Goal: Task Accomplishment & Management: Manage account settings

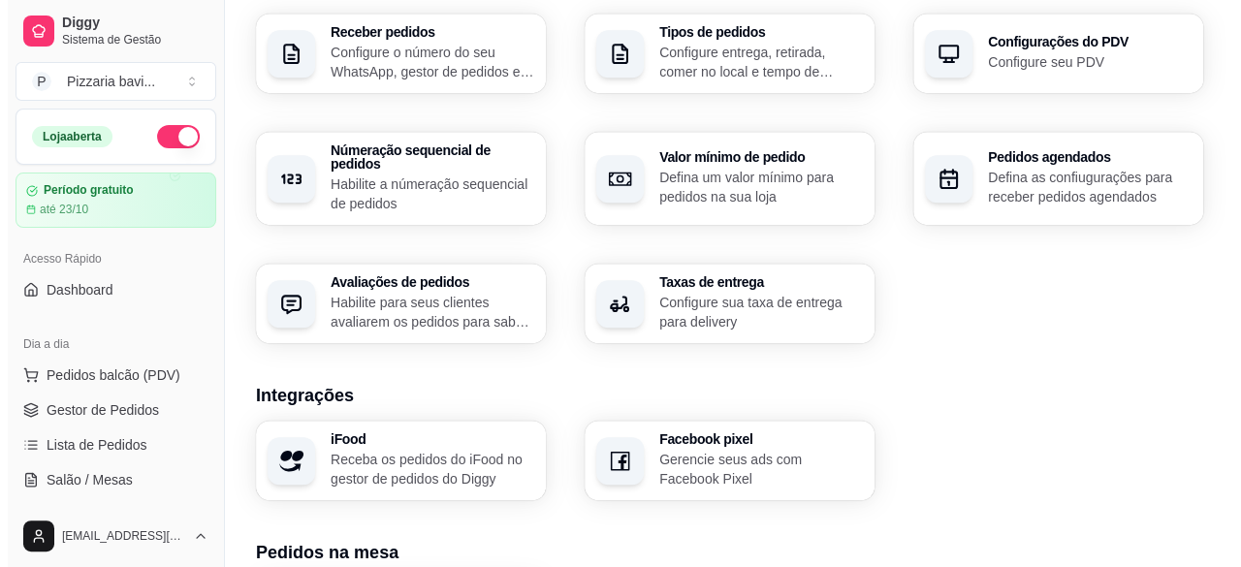
scroll to position [808, 0]
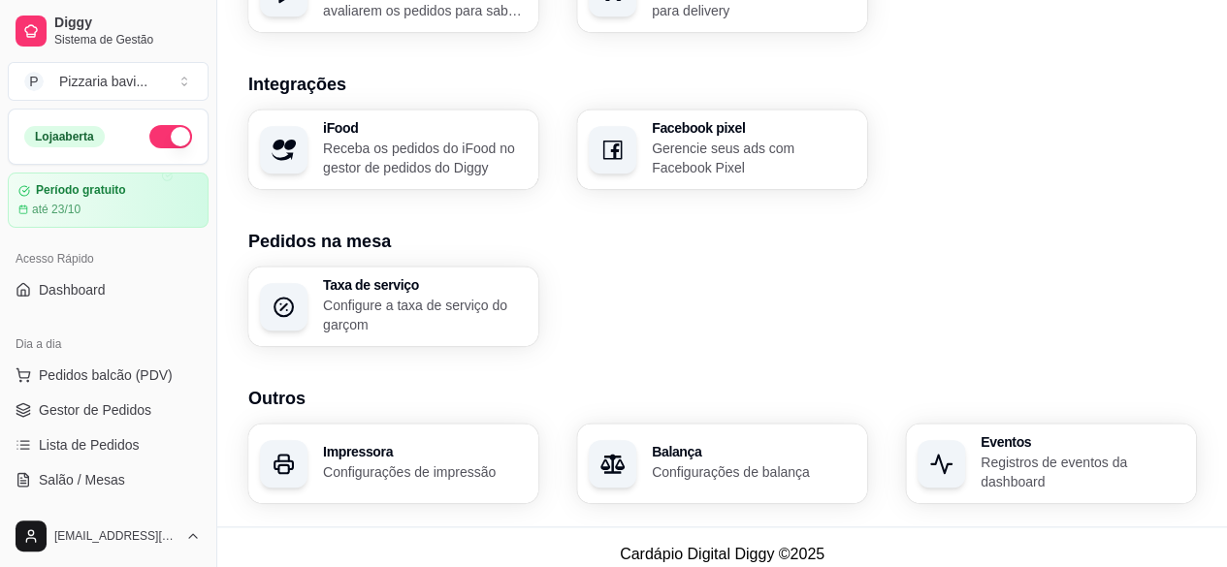
click at [439, 148] on p "Receba os pedidos do iFood no gestor de pedidos do Diggy" at bounding box center [425, 158] width 204 height 39
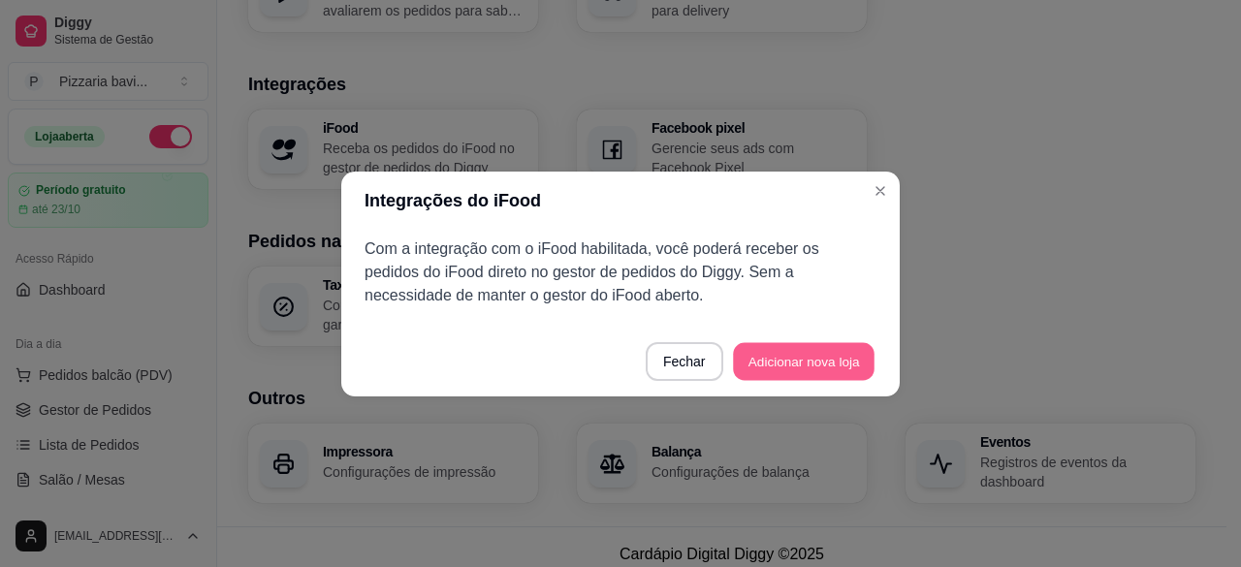
click at [832, 355] on button "Adicionar nova loja" at bounding box center [804, 361] width 142 height 38
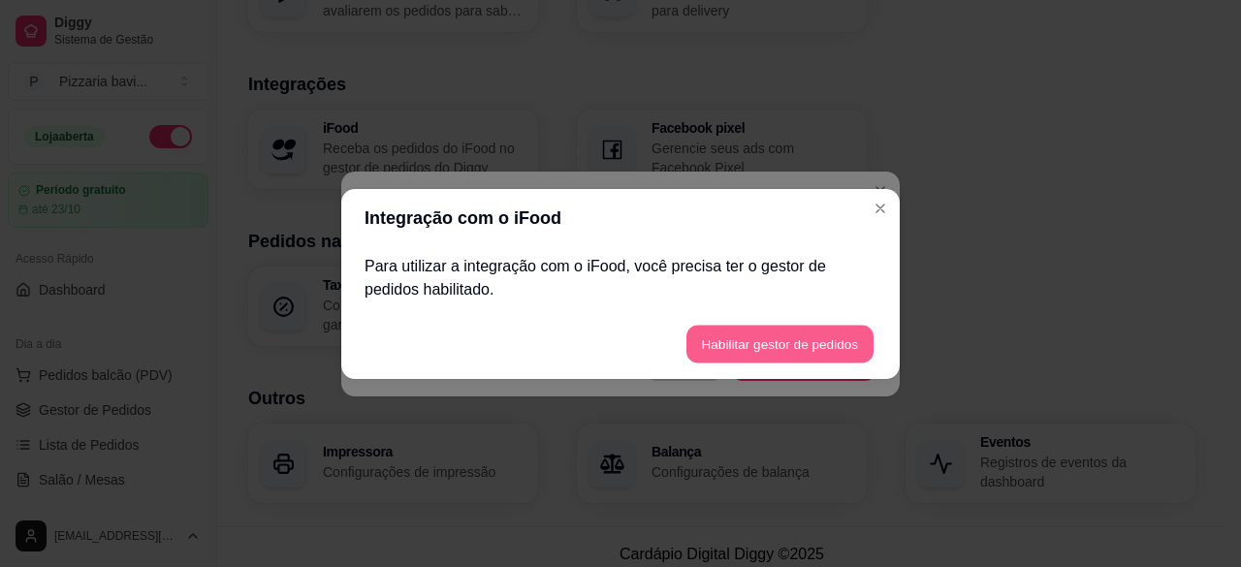
click at [813, 335] on button "Habilitar gestor de pedidos" at bounding box center [780, 344] width 187 height 38
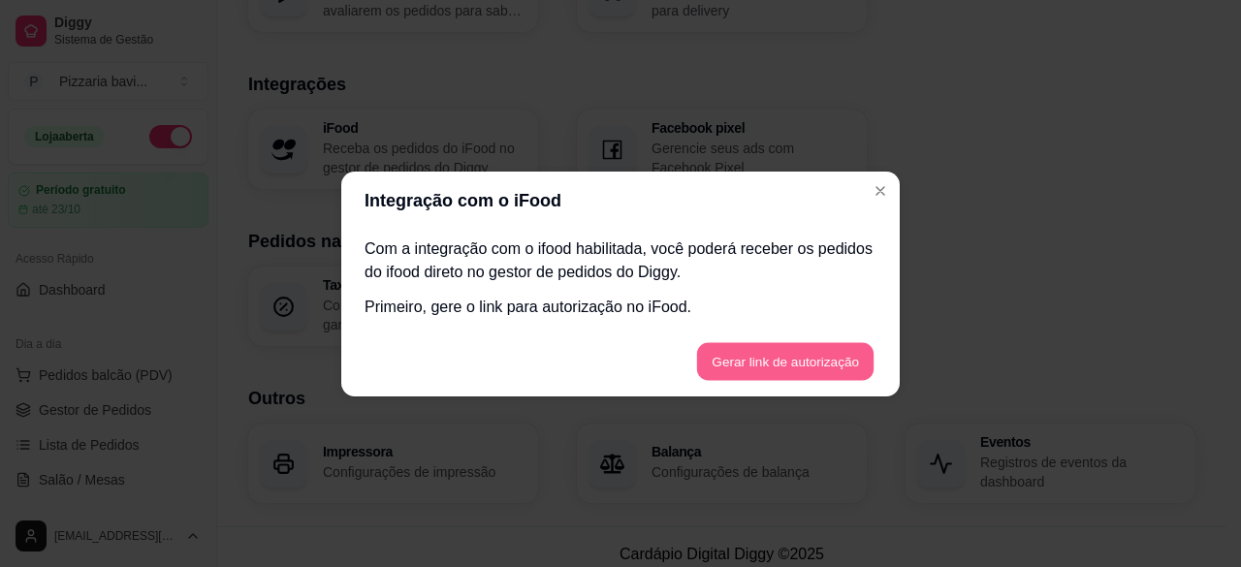
click at [736, 366] on button "Gerar link de autorização" at bounding box center [784, 361] width 177 height 38
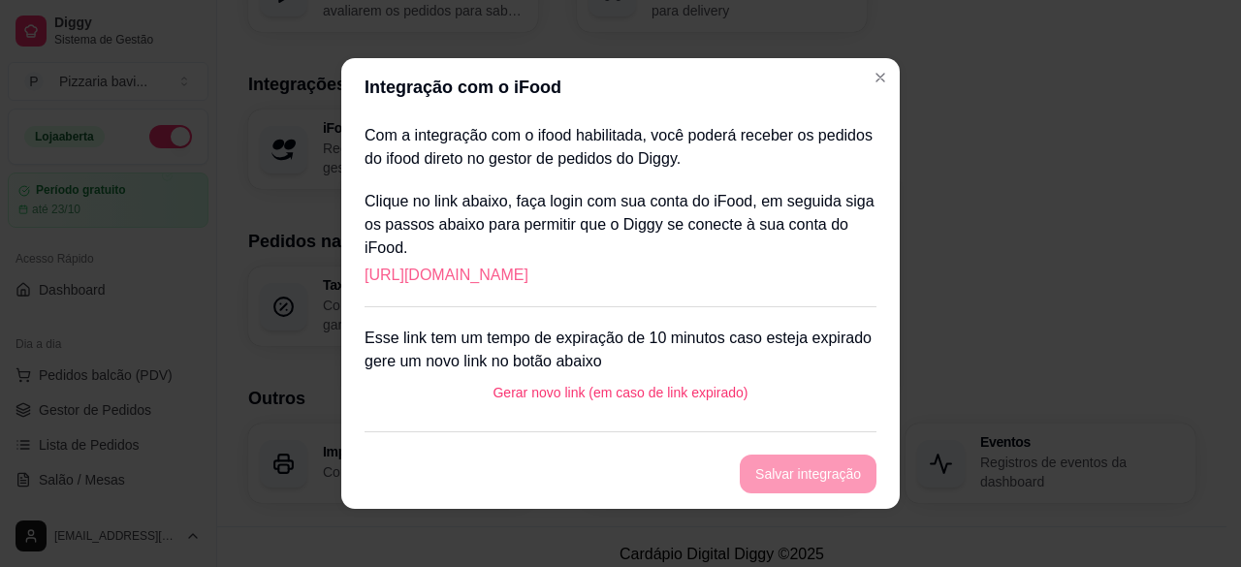
click at [529, 274] on link "[URL][DOMAIN_NAME]" at bounding box center [447, 275] width 164 height 23
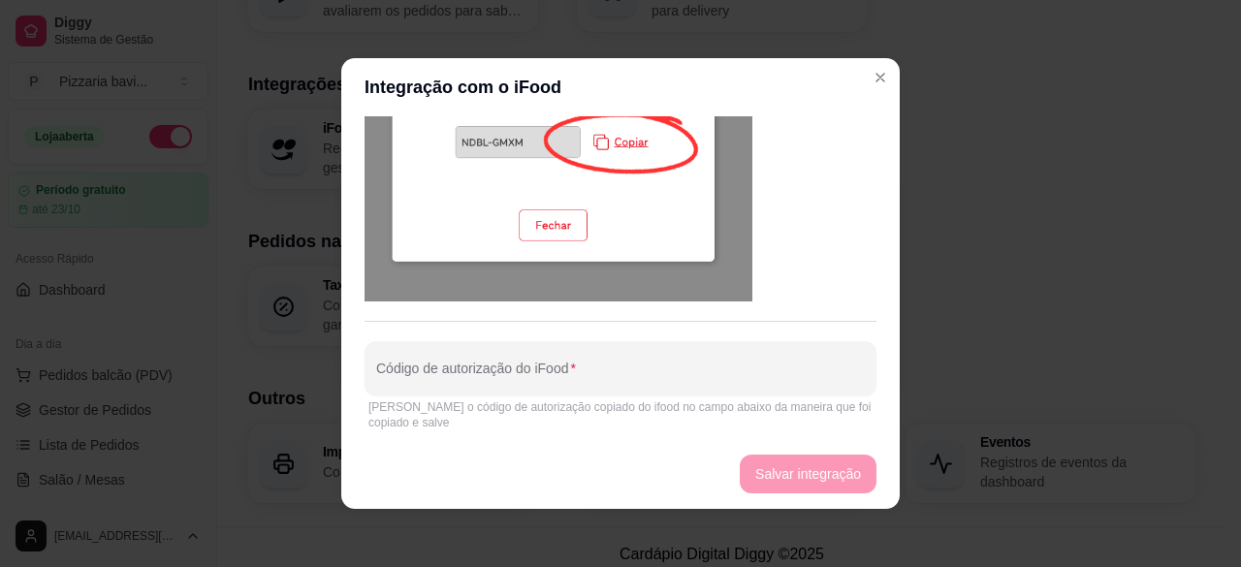
scroll to position [1057, 0]
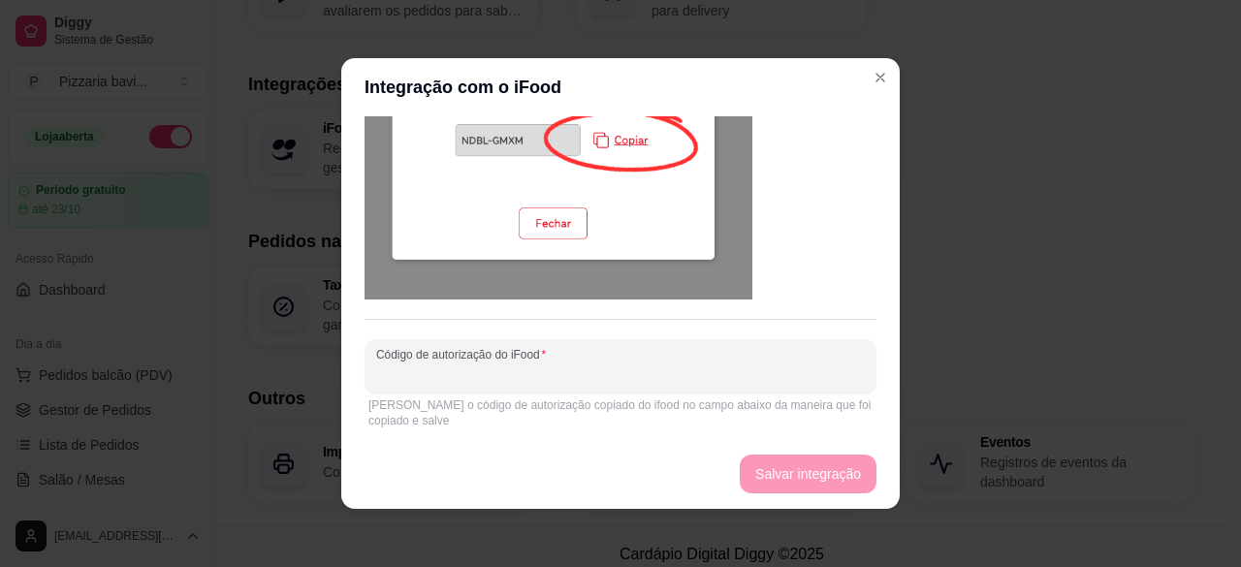
click at [747, 377] on input "Código de autorização do iFood" at bounding box center [620, 374] width 489 height 19
paste input "TLGS-WNZW"
type input "TLGS-WNZW"
click at [779, 463] on button "Salvar integração" at bounding box center [808, 475] width 133 height 38
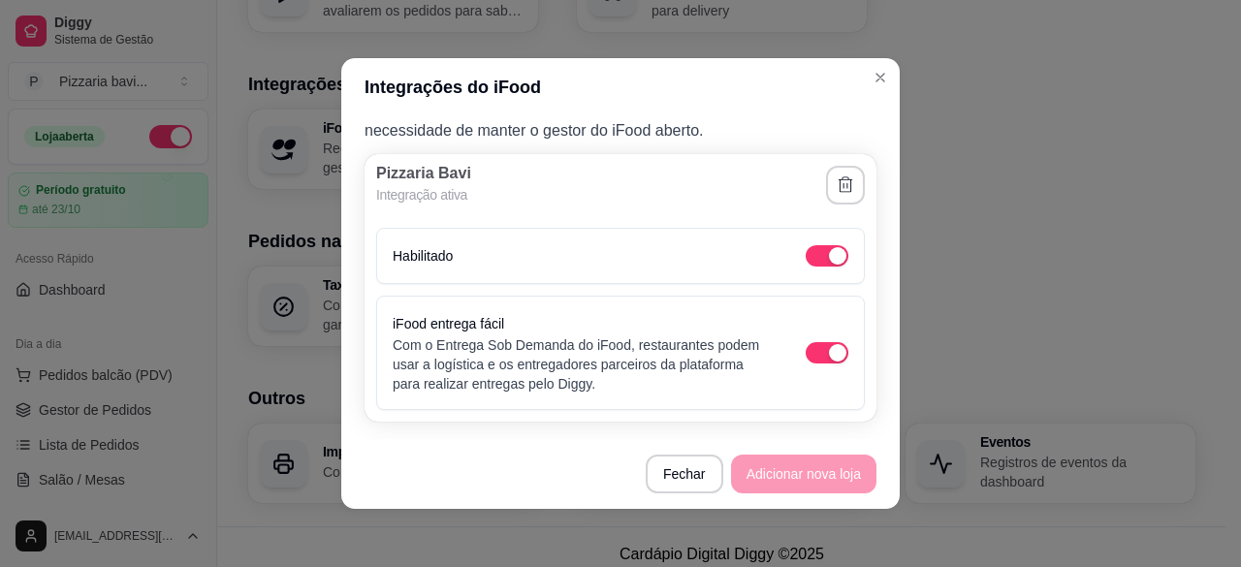
scroll to position [55, 0]
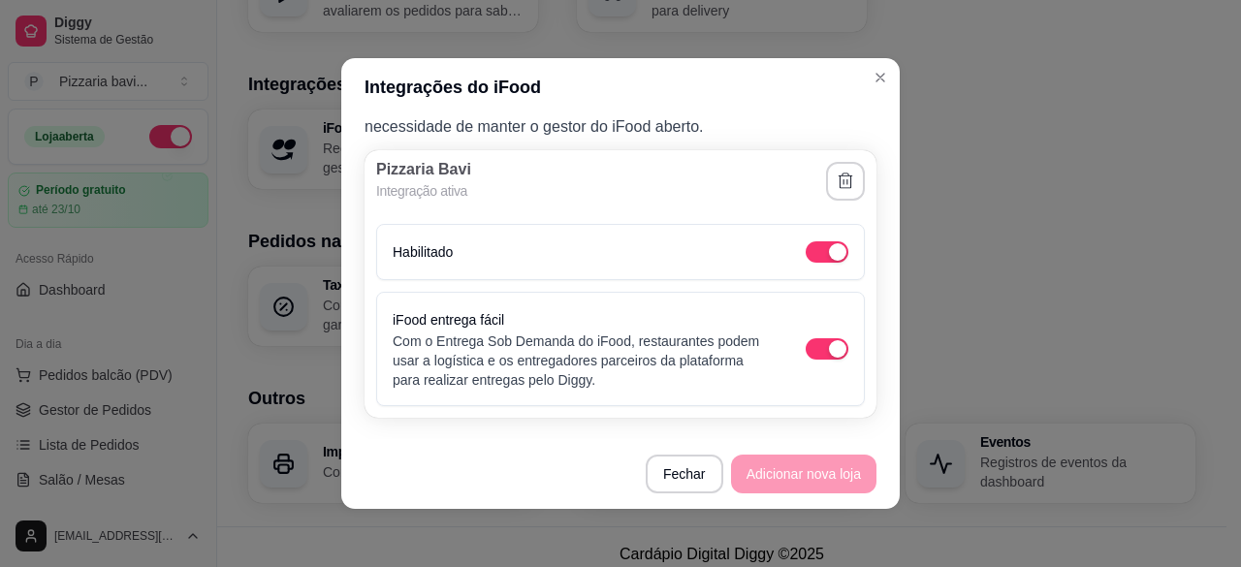
click at [673, 266] on div "Habilitado" at bounding box center [620, 252] width 489 height 56
click at [806, 250] on button "button" at bounding box center [827, 251] width 43 height 21
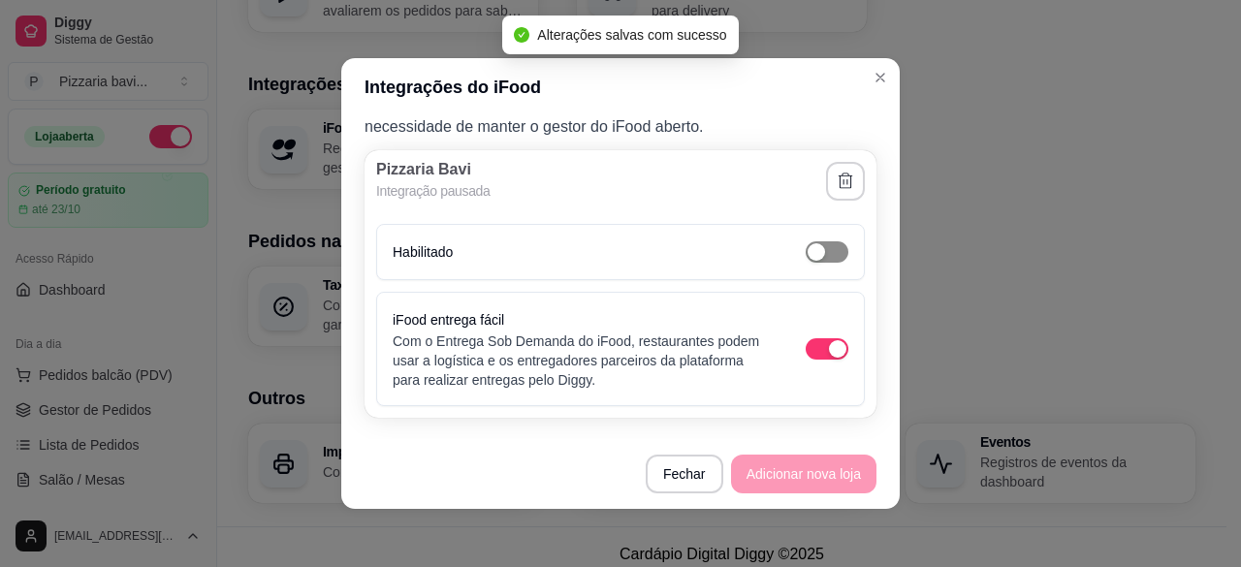
click at [813, 247] on span "button" at bounding box center [827, 251] width 43 height 21
click at [829, 348] on div "button" at bounding box center [837, 348] width 17 height 17
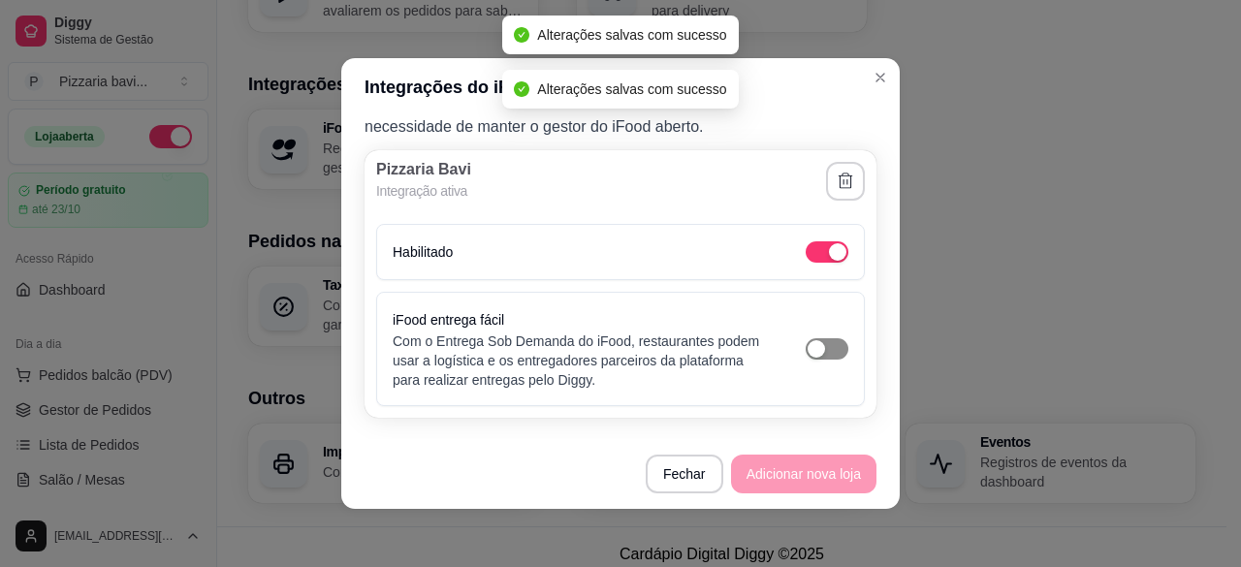
click at [819, 348] on span "button" at bounding box center [827, 348] width 43 height 21
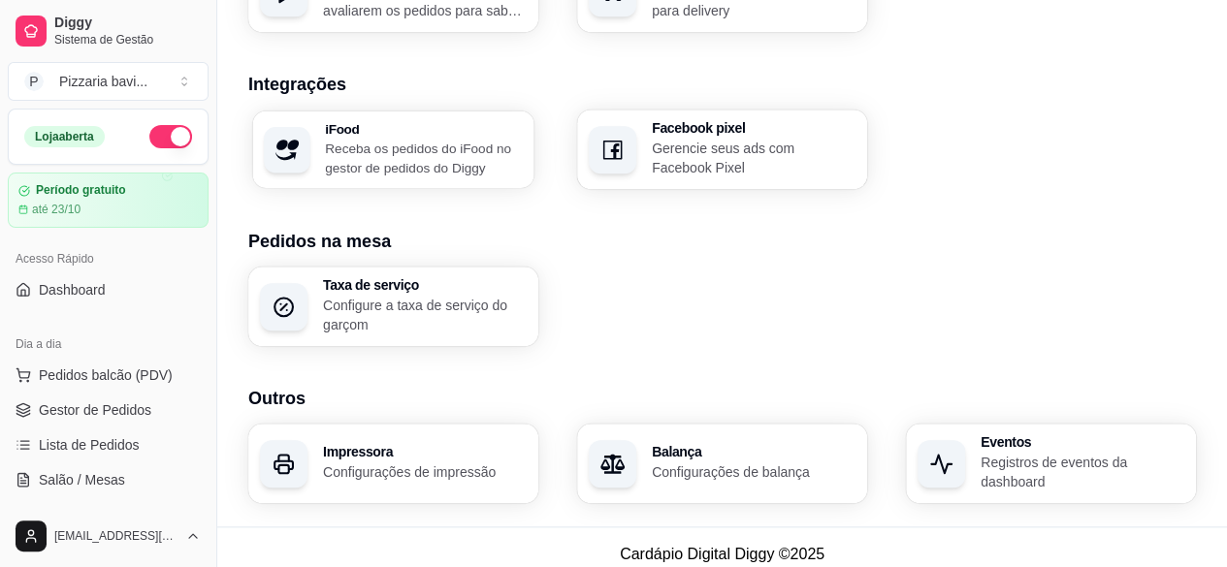
click at [310, 139] on div "iFood Receba os pedidos do iFood no gestor de pedidos do Diggy" at bounding box center [392, 150] width 281 height 78
click at [171, 403] on link "Gestor de Pedidos" at bounding box center [108, 410] width 201 height 31
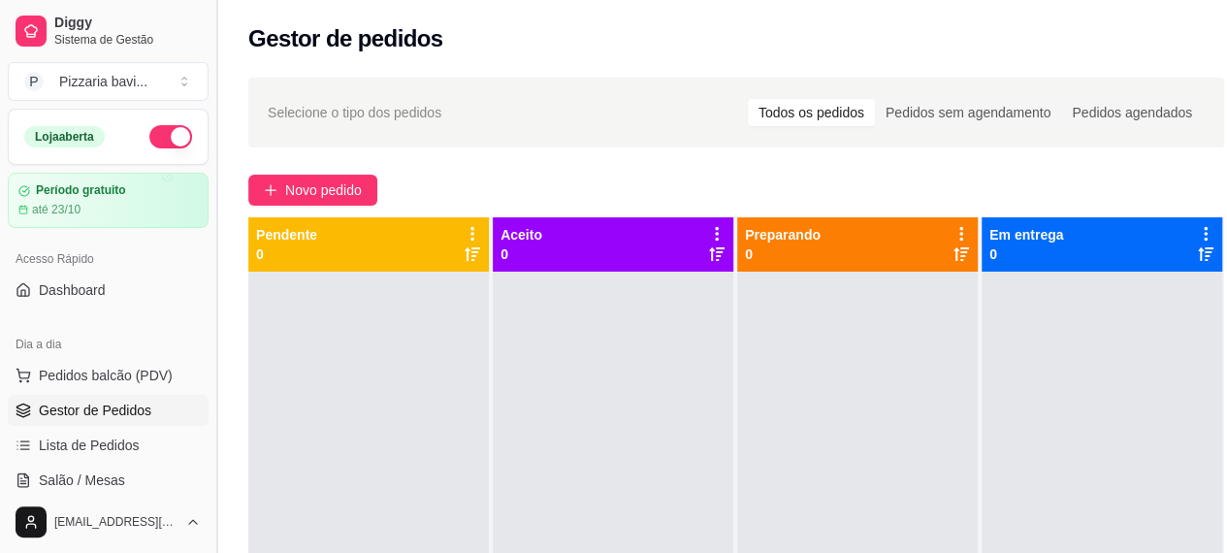
click at [209, 494] on button "Toggle Sidebar" at bounding box center [217, 276] width 16 height 553
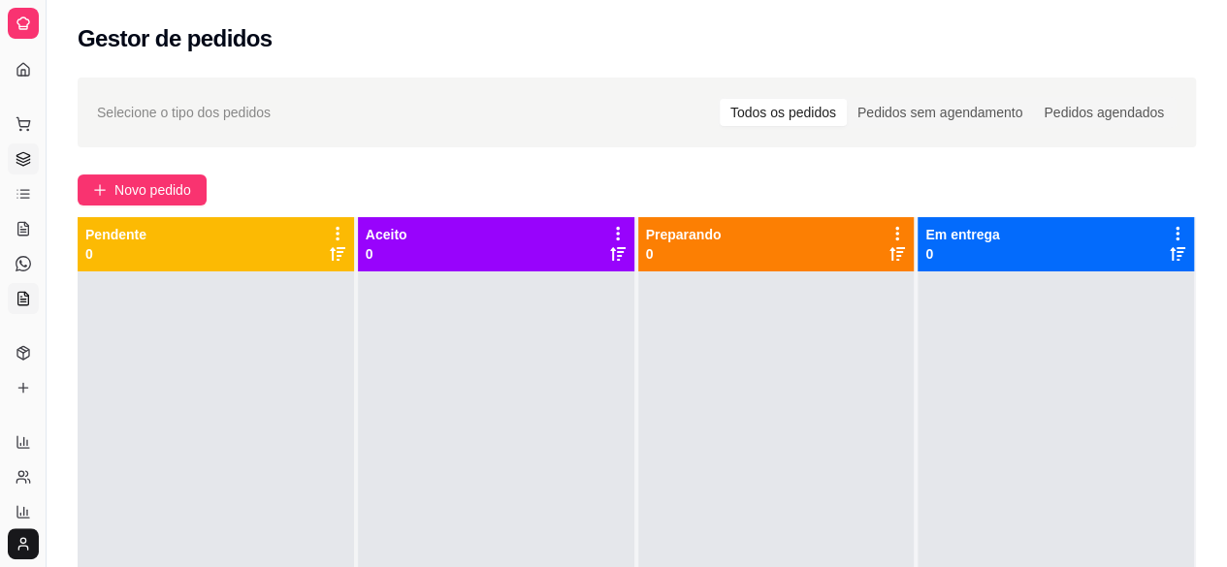
click at [20, 292] on icon at bounding box center [23, 298] width 11 height 13
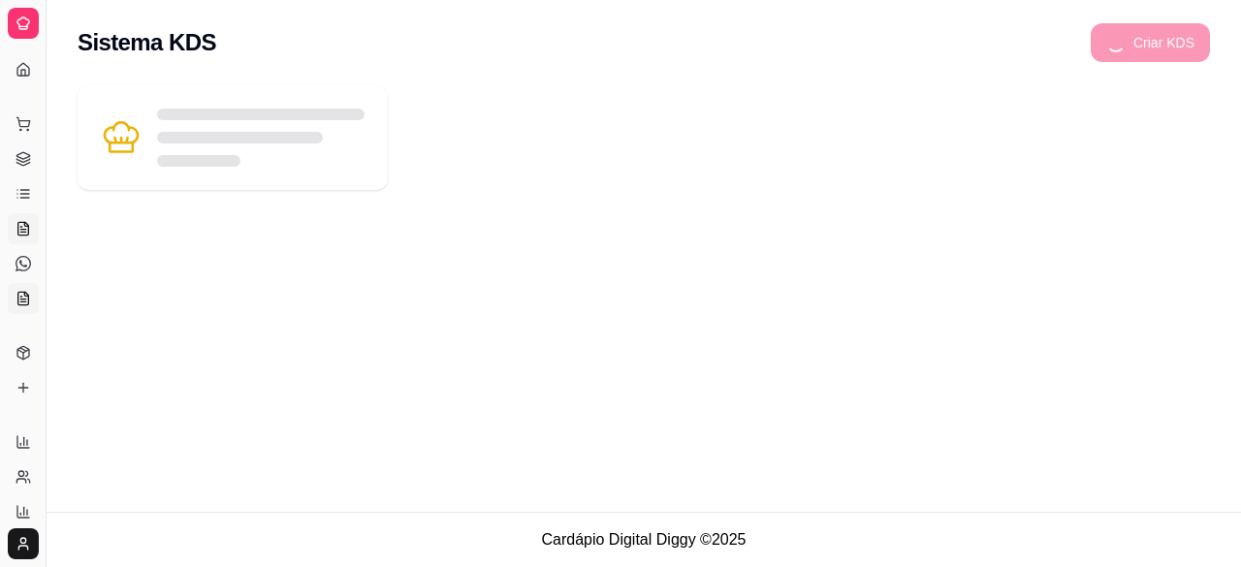
click at [17, 217] on link "Salão / Mesas" at bounding box center [23, 228] width 31 height 31
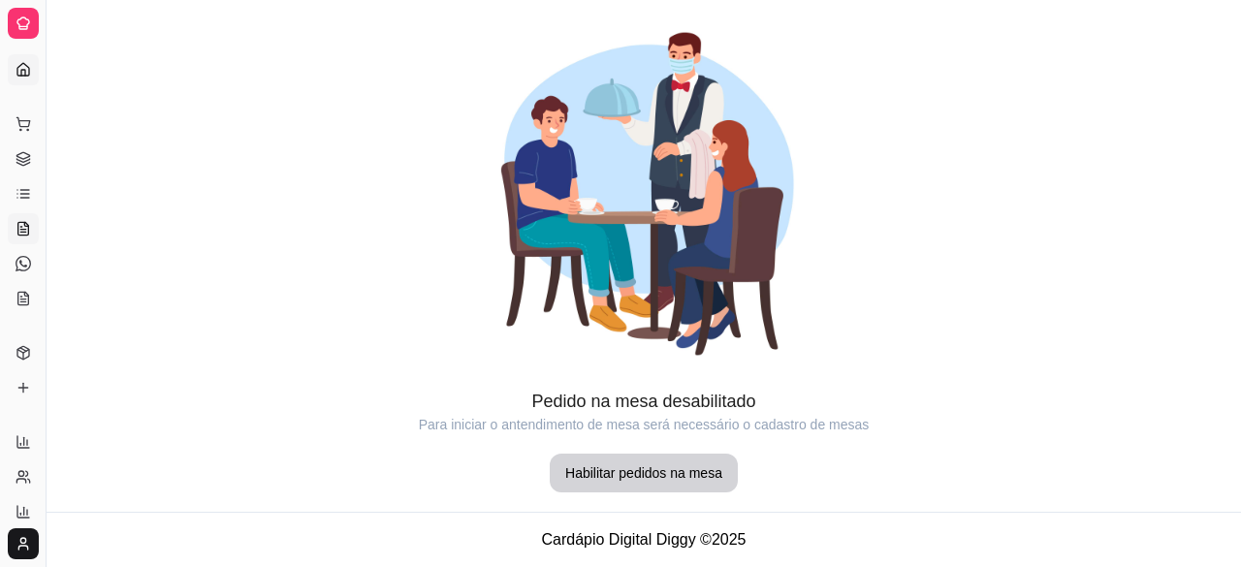
click at [34, 69] on link "Dashboard" at bounding box center [23, 69] width 31 height 31
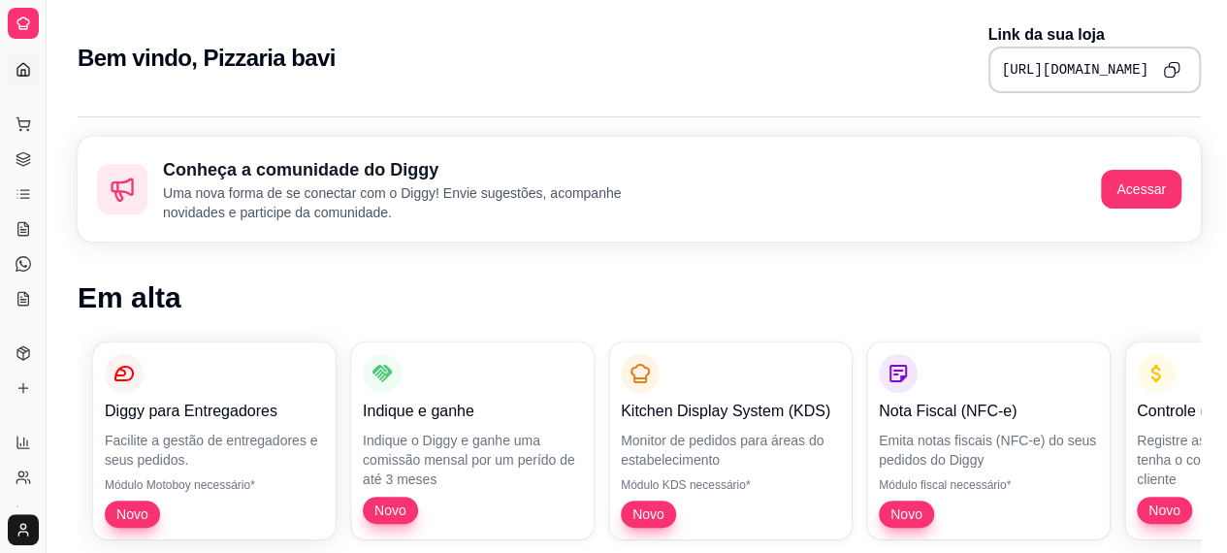
click at [34, 69] on link "Dashboard" at bounding box center [23, 69] width 31 height 31
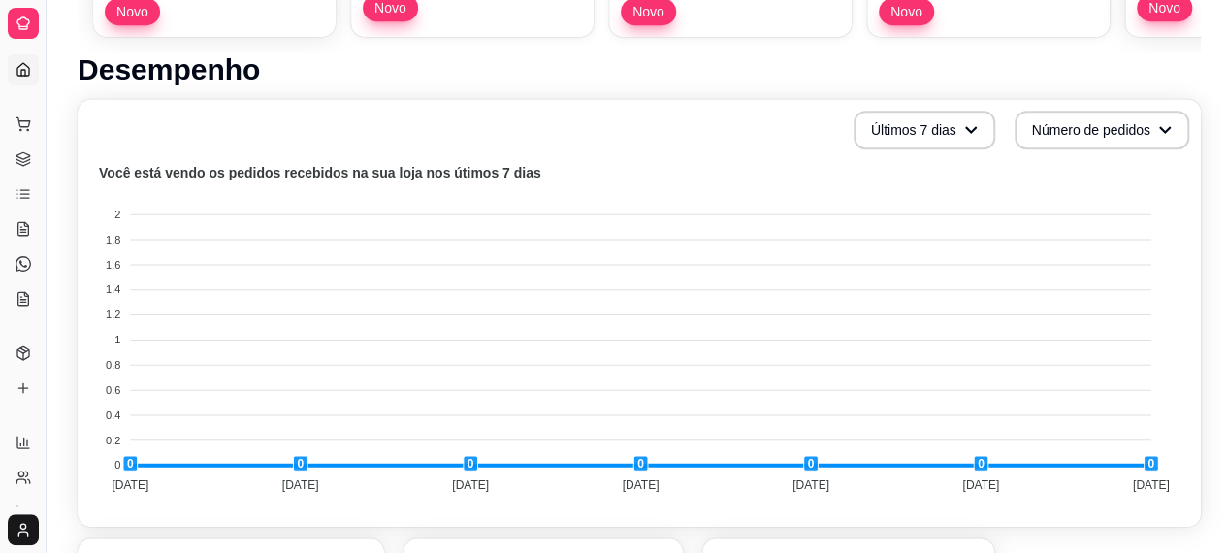
scroll to position [504, 0]
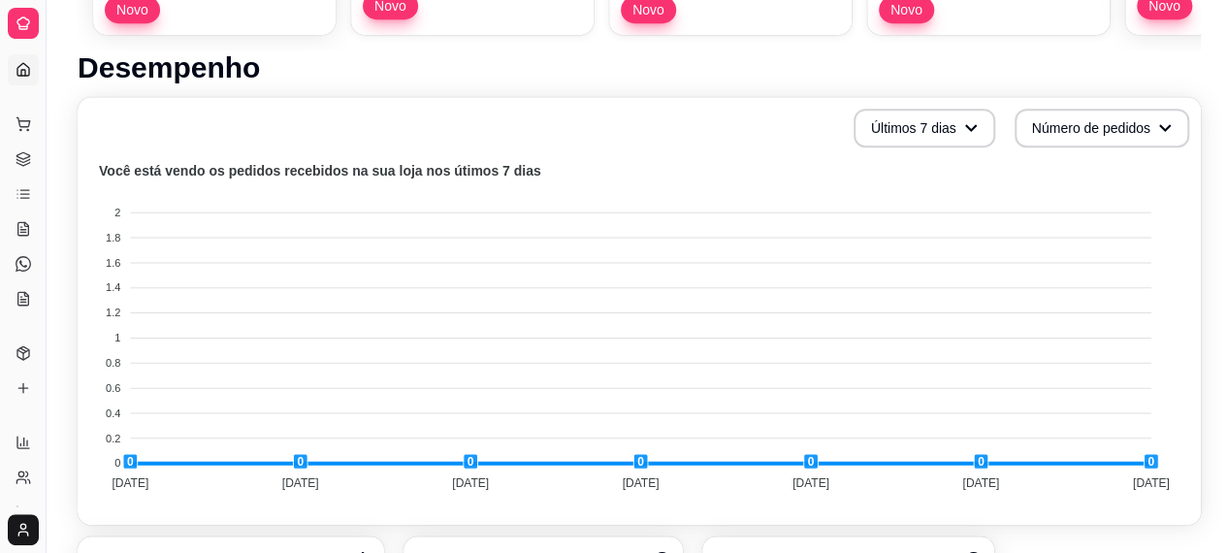
click at [21, 78] on div "Dia a dia" at bounding box center [23, 93] width 30 height 31
click at [18, 189] on icon at bounding box center [24, 194] width 16 height 16
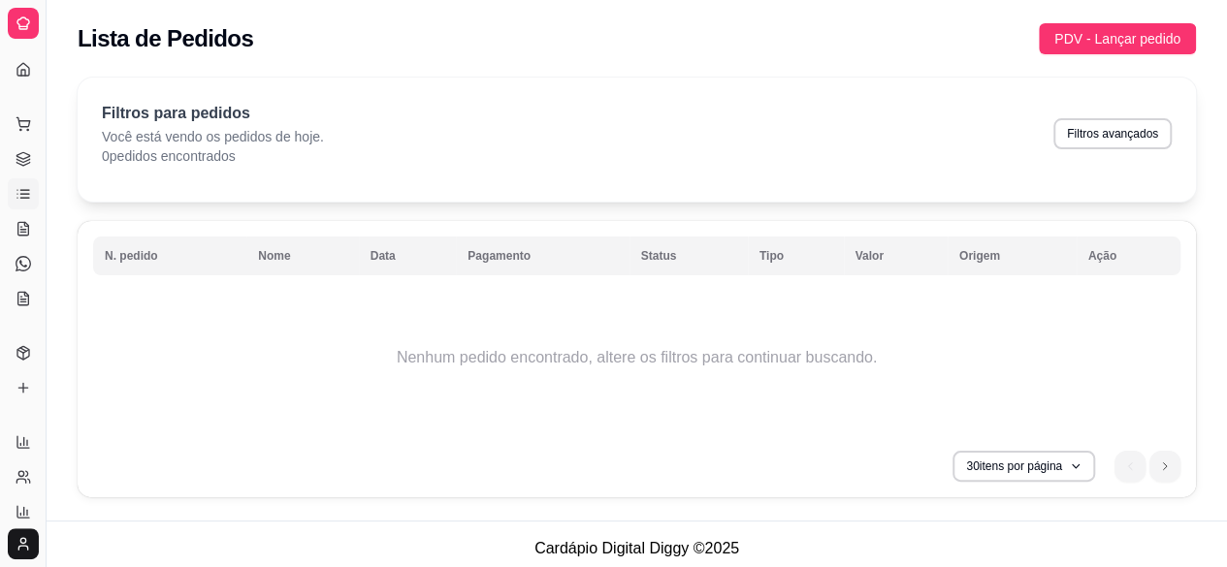
click at [18, 189] on icon at bounding box center [24, 194] width 16 height 16
click at [25, 224] on icon at bounding box center [26, 224] width 4 height 4
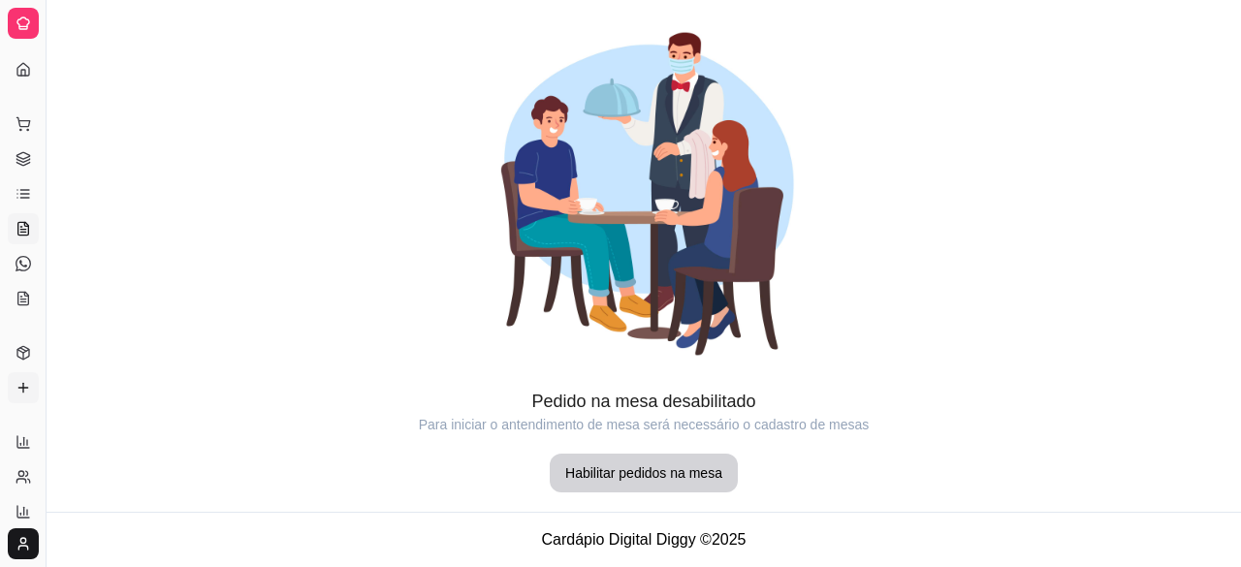
click at [19, 393] on icon at bounding box center [24, 388] width 16 height 16
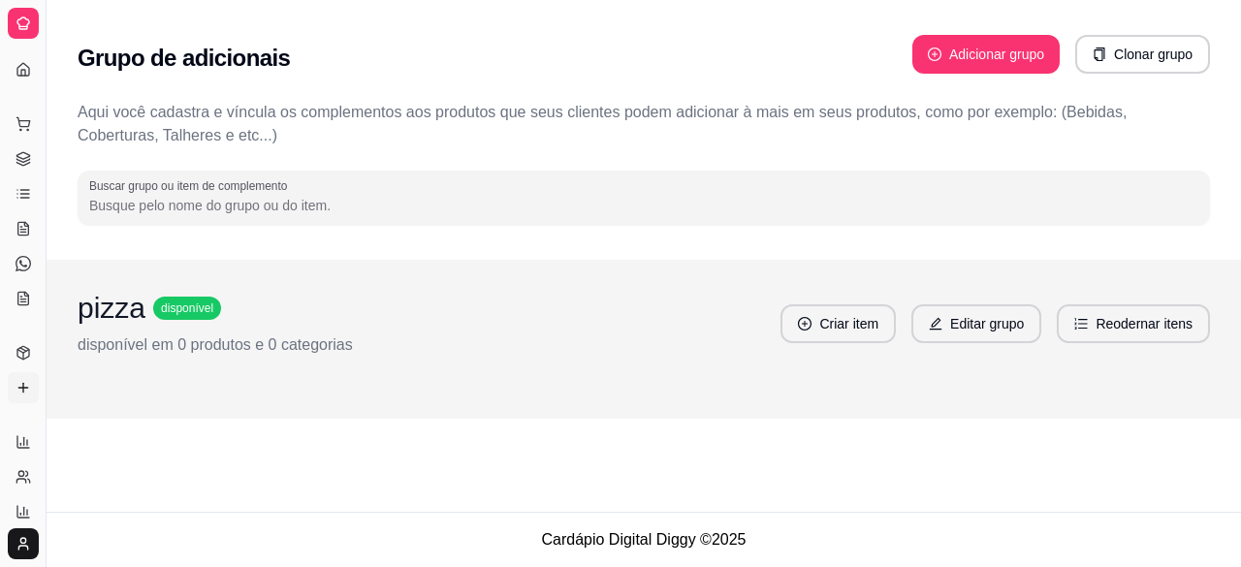
click at [1240, 382] on div "pizza disponível disponível em 0 produtos e 0 categorias Criar item Editar grup…" at bounding box center [644, 339] width 1195 height 159
drag, startPoint x: 1240, startPoint y: 382, endPoint x: 1240, endPoint y: 270, distance: 112.5
click at [1240, 270] on div "pizza disponível disponível em 0 produtos e 0 categorias Criar item Editar grup…" at bounding box center [644, 339] width 1195 height 159
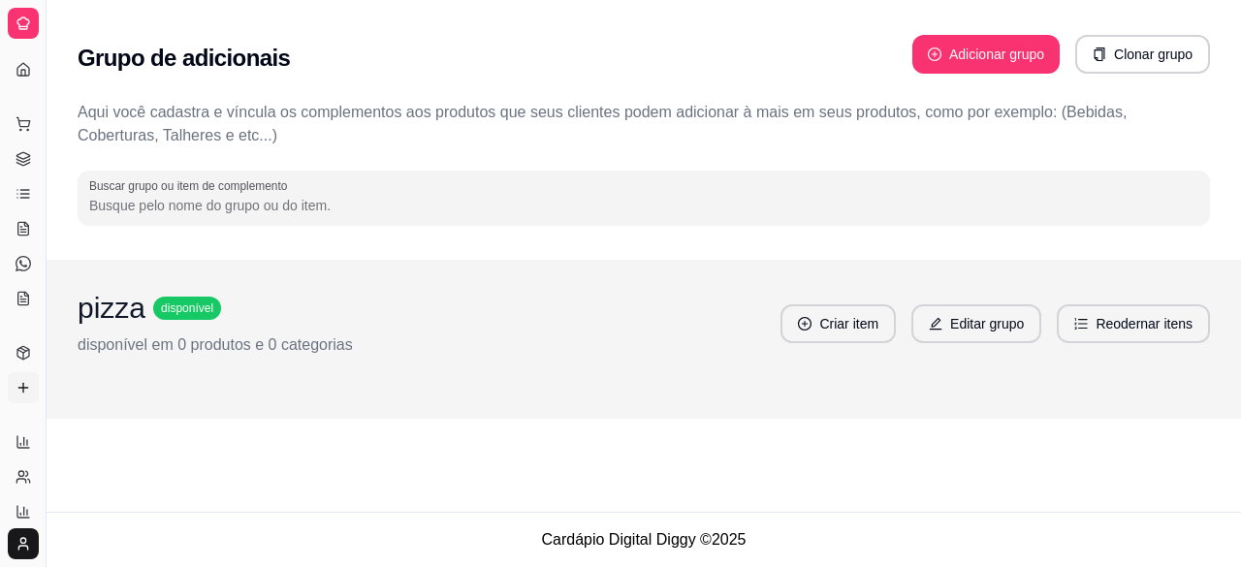
click at [23, 16] on icon at bounding box center [24, 24] width 16 height 16
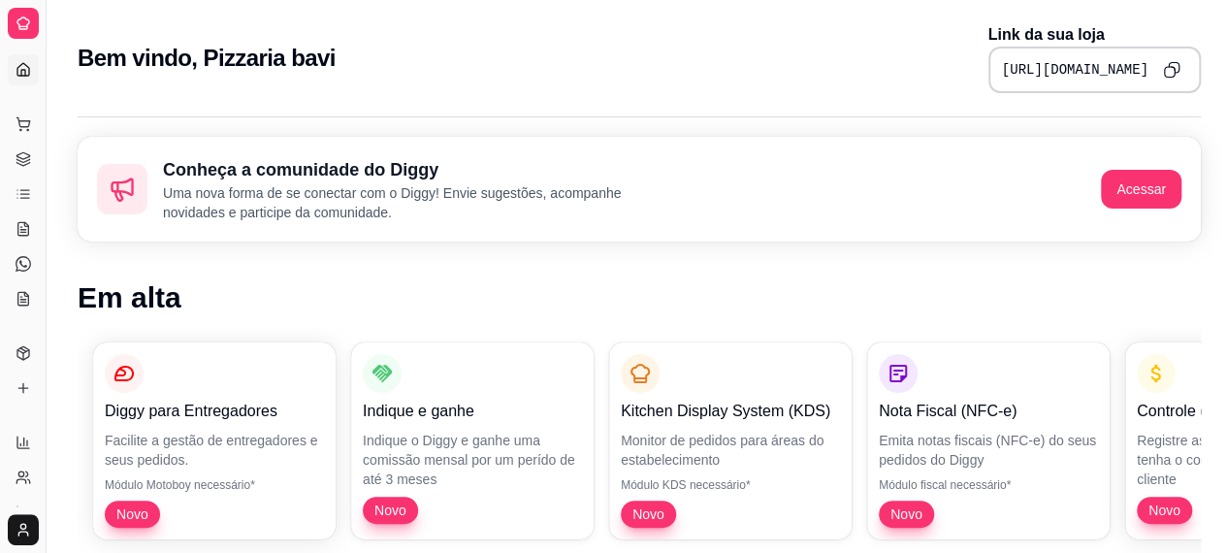
click at [23, 16] on icon at bounding box center [24, 24] width 16 height 16
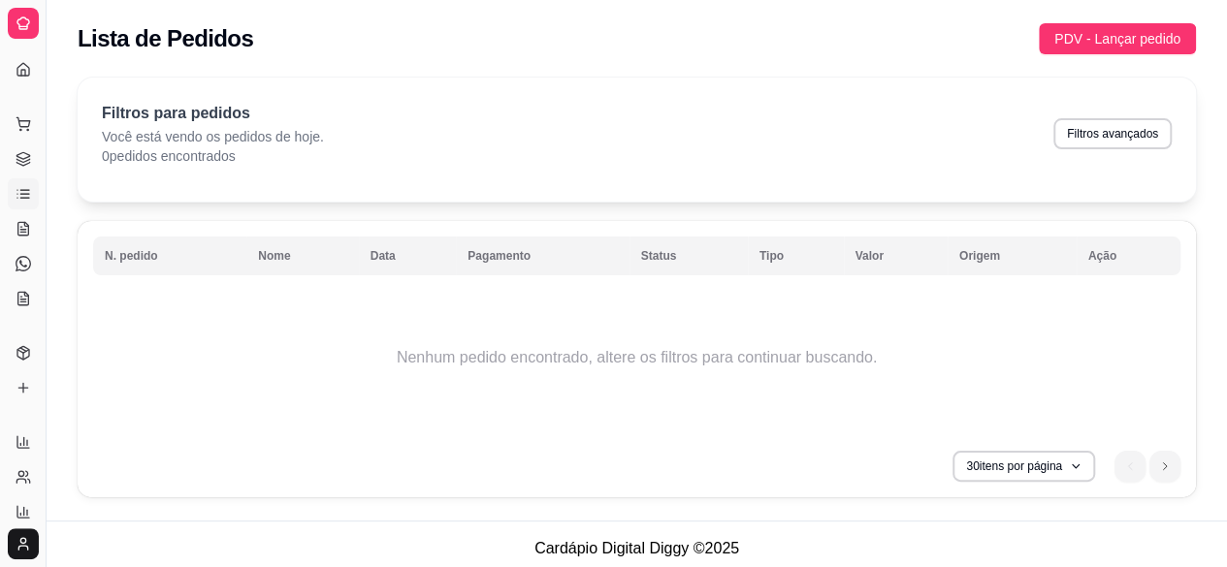
click at [12, 80] on div "Dia a dia" at bounding box center [23, 93] width 30 height 31
click at [21, 78] on div "Dia a dia" at bounding box center [23, 93] width 30 height 31
click at [23, 78] on div "Dia a dia" at bounding box center [23, 93] width 30 height 31
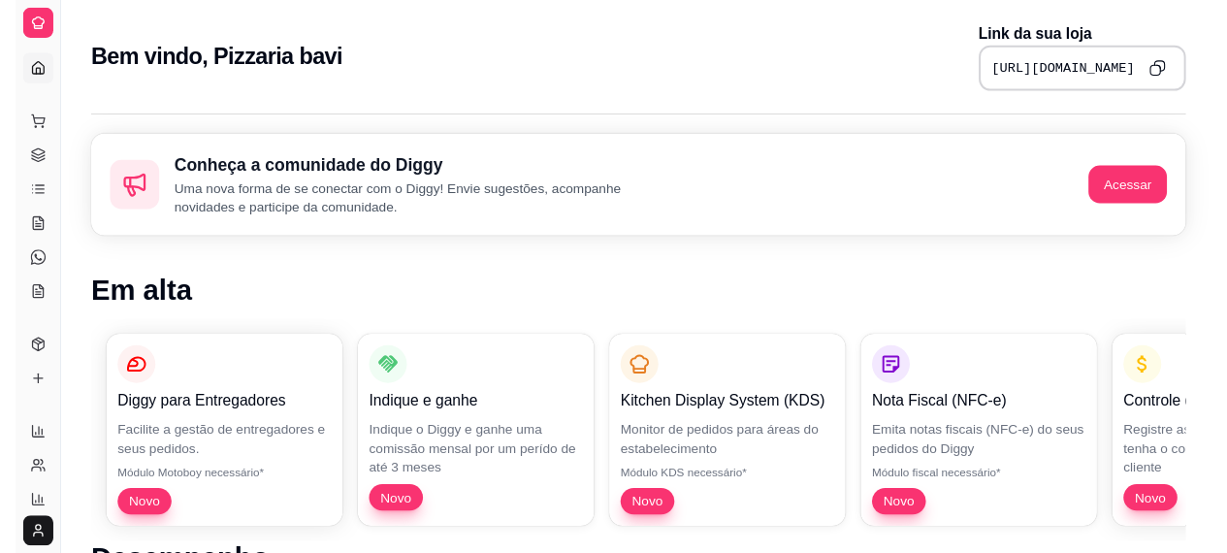
scroll to position [504, 0]
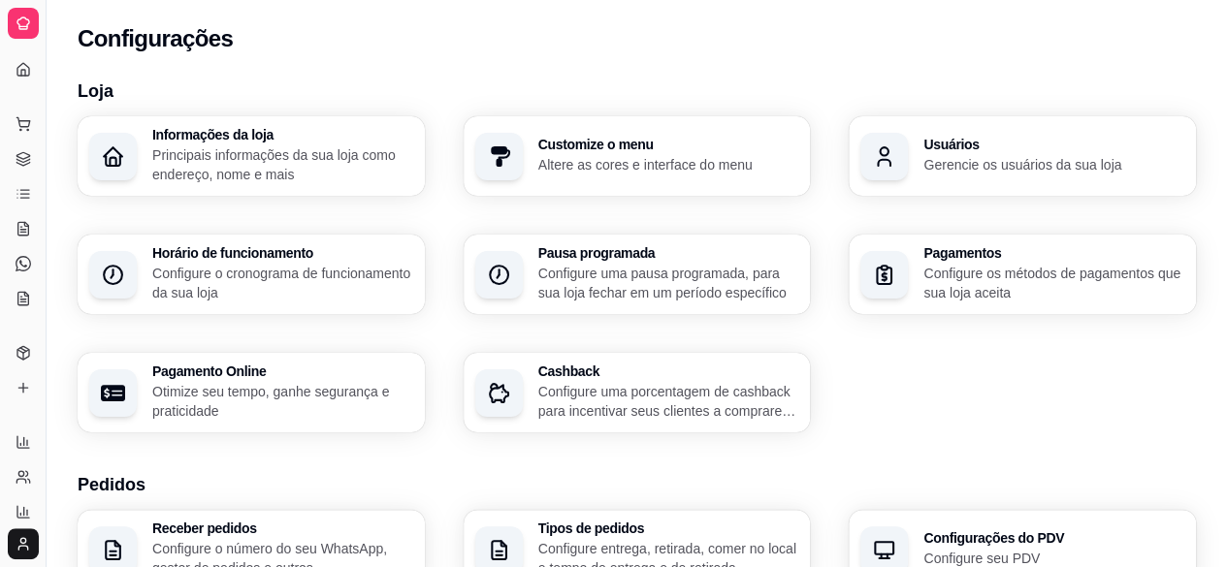
scroll to position [790, 0]
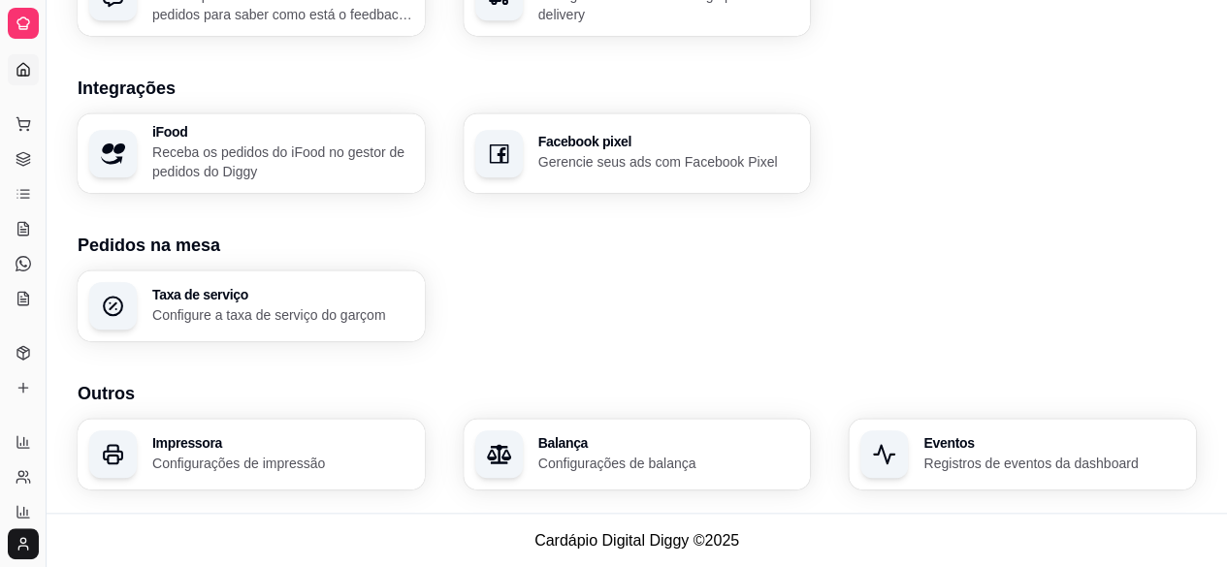
click at [27, 68] on icon at bounding box center [24, 70] width 16 height 16
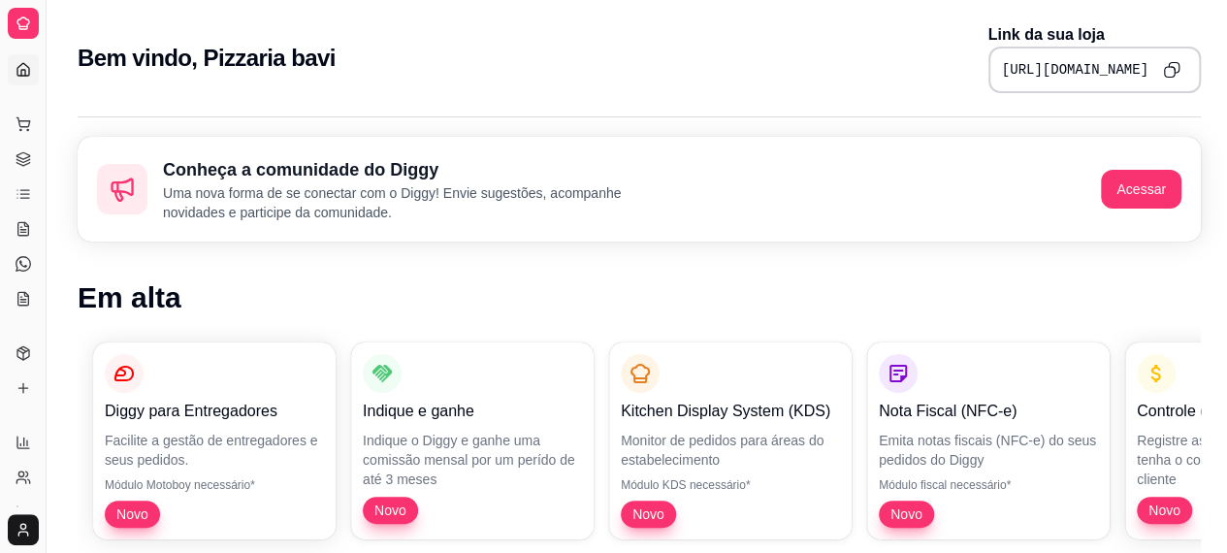
click at [29, 28] on icon at bounding box center [24, 24] width 16 height 16
click at [19, 78] on div "Dia a dia" at bounding box center [23, 93] width 30 height 31
click at [35, 69] on link "Dashboard" at bounding box center [23, 69] width 31 height 31
click at [21, 78] on div "Dia a dia" at bounding box center [23, 93] width 30 height 31
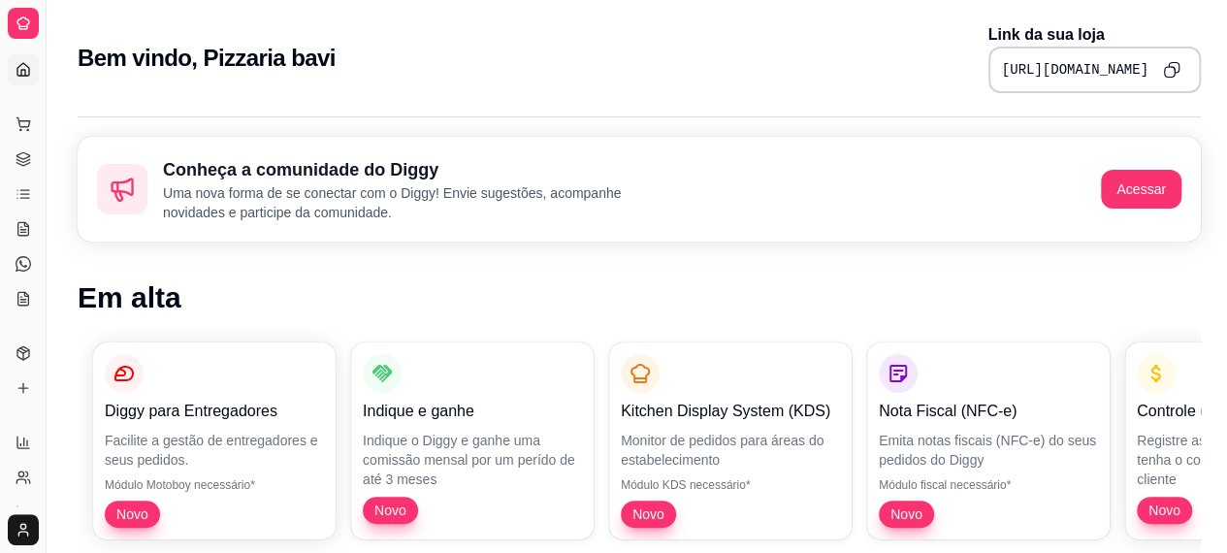
click at [19, 24] on icon at bounding box center [24, 24] width 16 height 16
click at [1227, 546] on html "Diggy Sistema de Gestão P Pizzaria bavi ... Loja aberta Período gratuito até 23…" at bounding box center [613, 276] width 1227 height 553
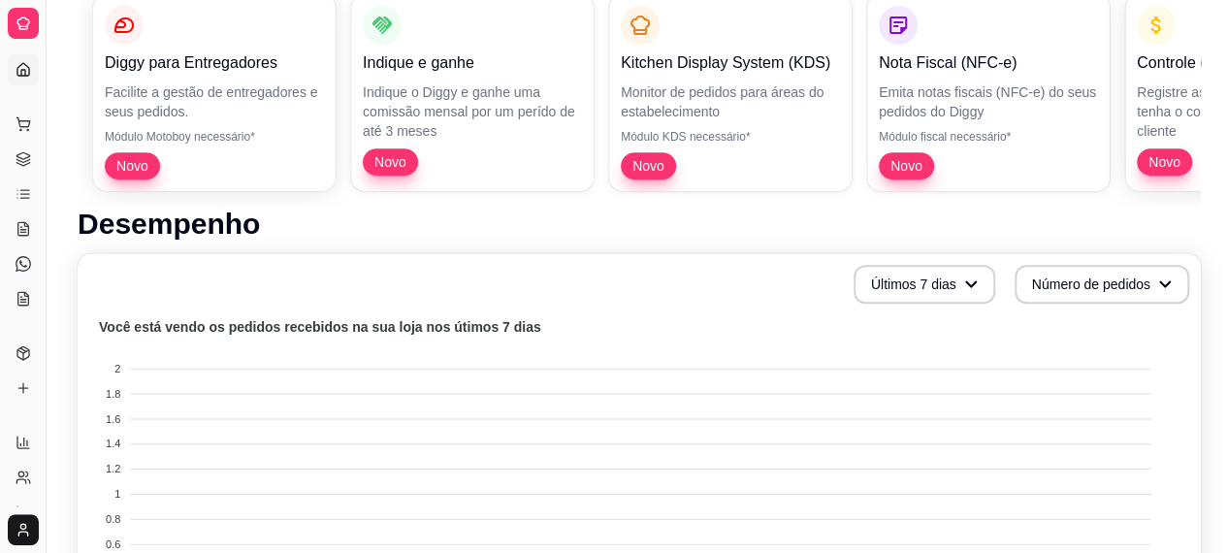
scroll to position [349, 0]
drag, startPoint x: 1197, startPoint y: 164, endPoint x: 883, endPoint y: 220, distance: 319.2
click at [21, 391] on icon at bounding box center [24, 388] width 16 height 16
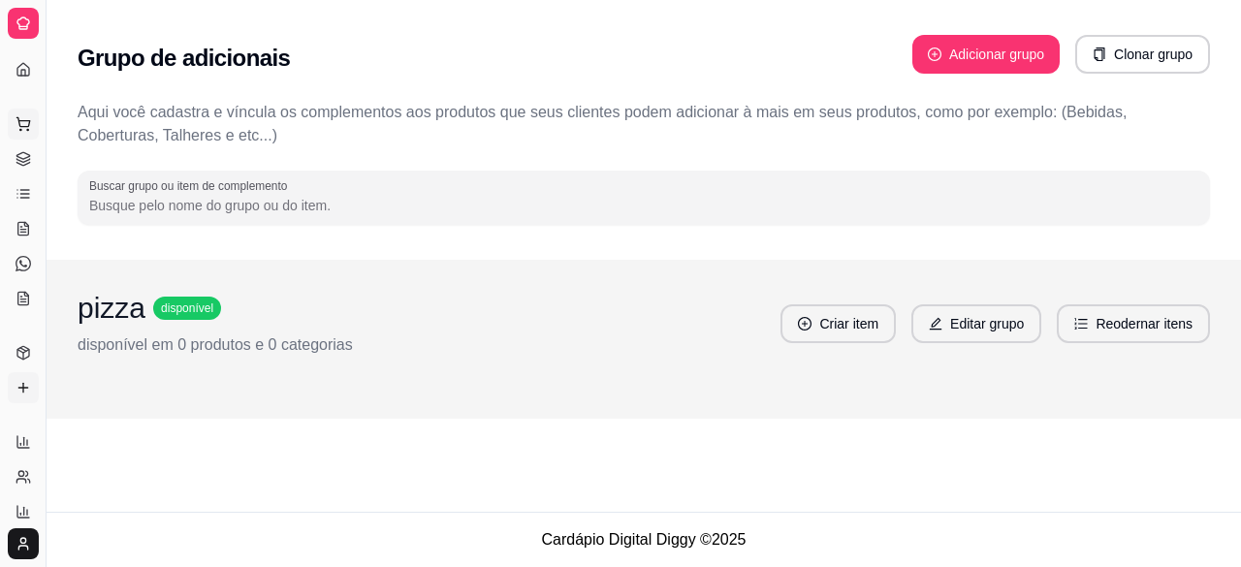
click at [21, 129] on icon at bounding box center [24, 124] width 16 height 16
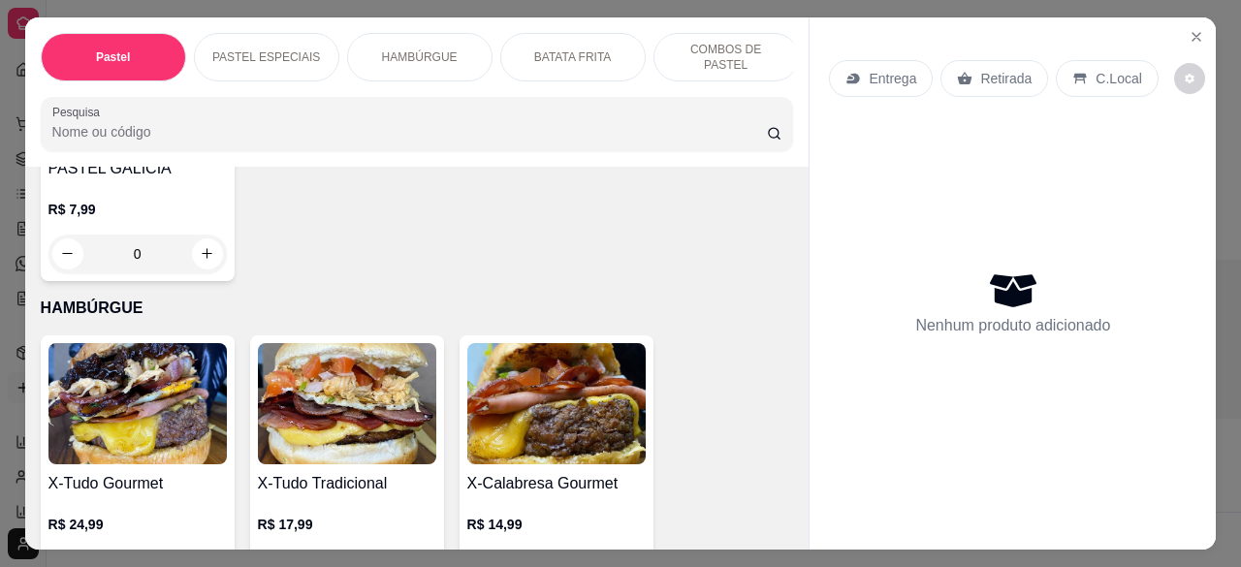
scroll to position [3227, 0]
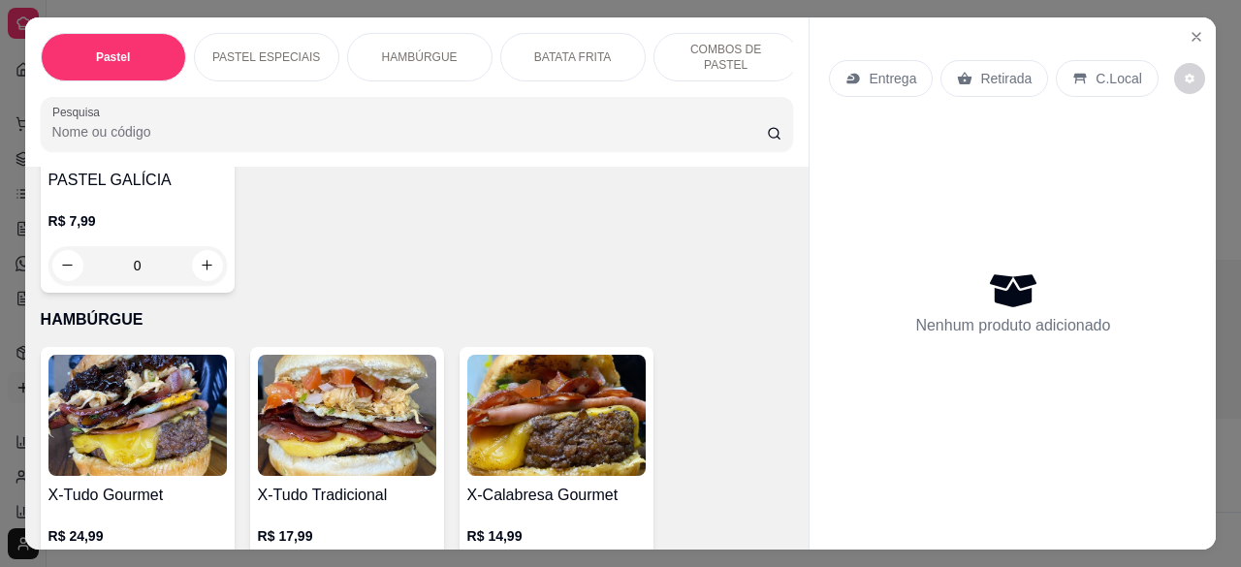
click at [148, 355] on img at bounding box center [137, 415] width 178 height 121
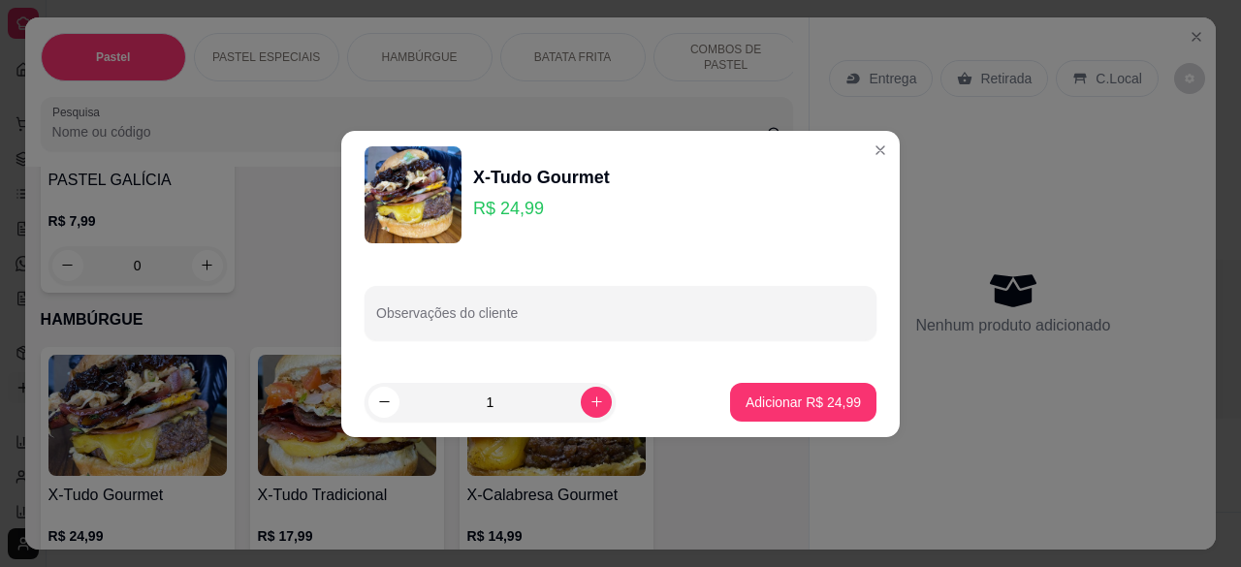
click at [431, 219] on img at bounding box center [413, 194] width 97 height 97
click at [608, 179] on div "X-Tudo Gourmet R$ 24,99" at bounding box center [621, 194] width 512 height 97
drag, startPoint x: 608, startPoint y: 179, endPoint x: 473, endPoint y: 182, distance: 134.8
click at [473, 182] on div "X-Tudo Gourmet R$ 24,99" at bounding box center [621, 194] width 512 height 97
copy div "X-Tudo Gourmet"
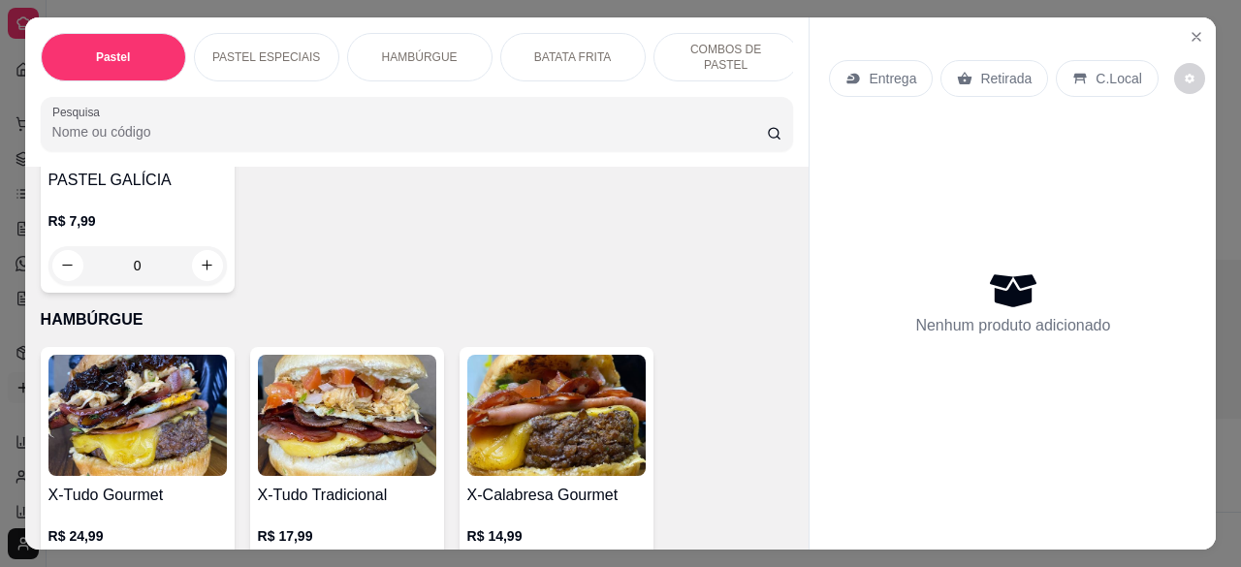
click at [298, 355] on img at bounding box center [347, 415] width 178 height 121
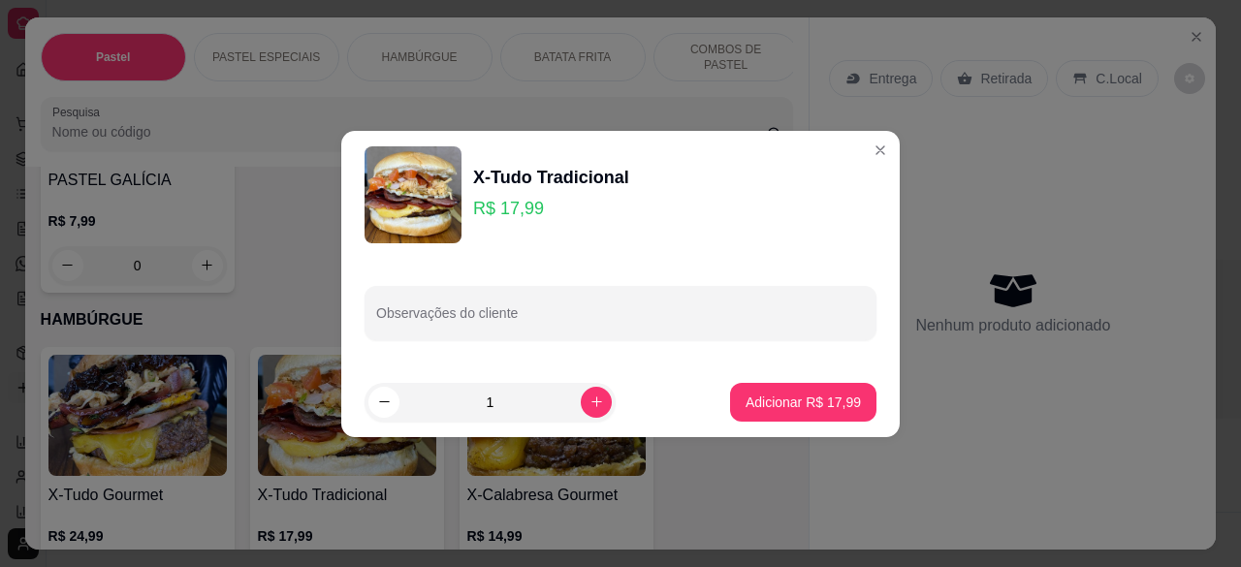
click at [448, 169] on img at bounding box center [413, 194] width 97 height 97
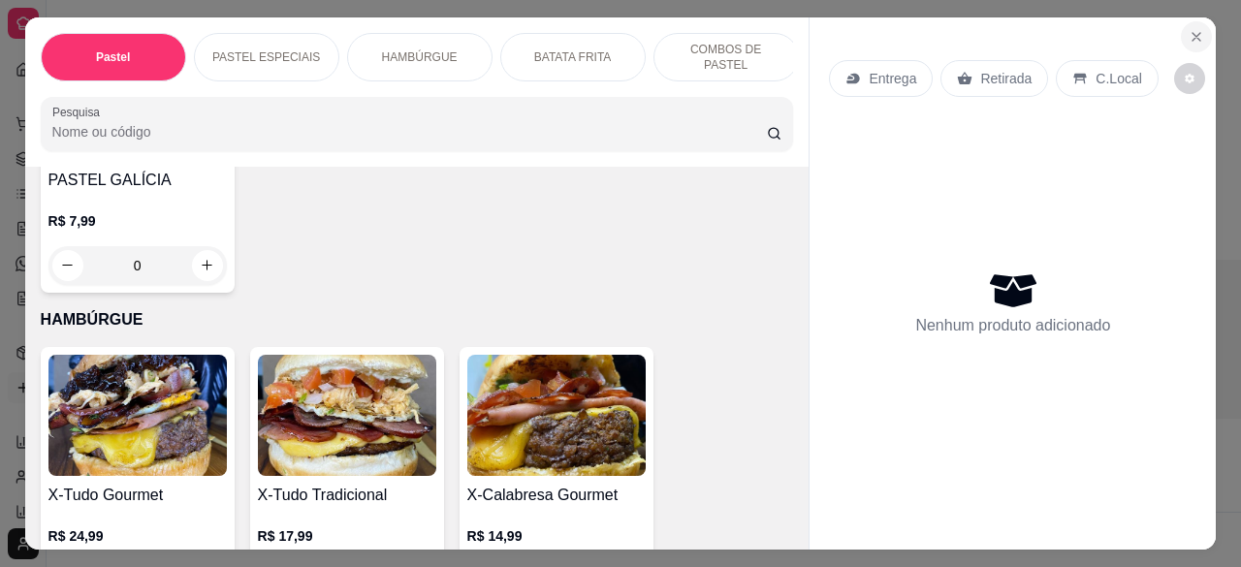
click at [1189, 33] on icon "Close" at bounding box center [1197, 37] width 16 height 16
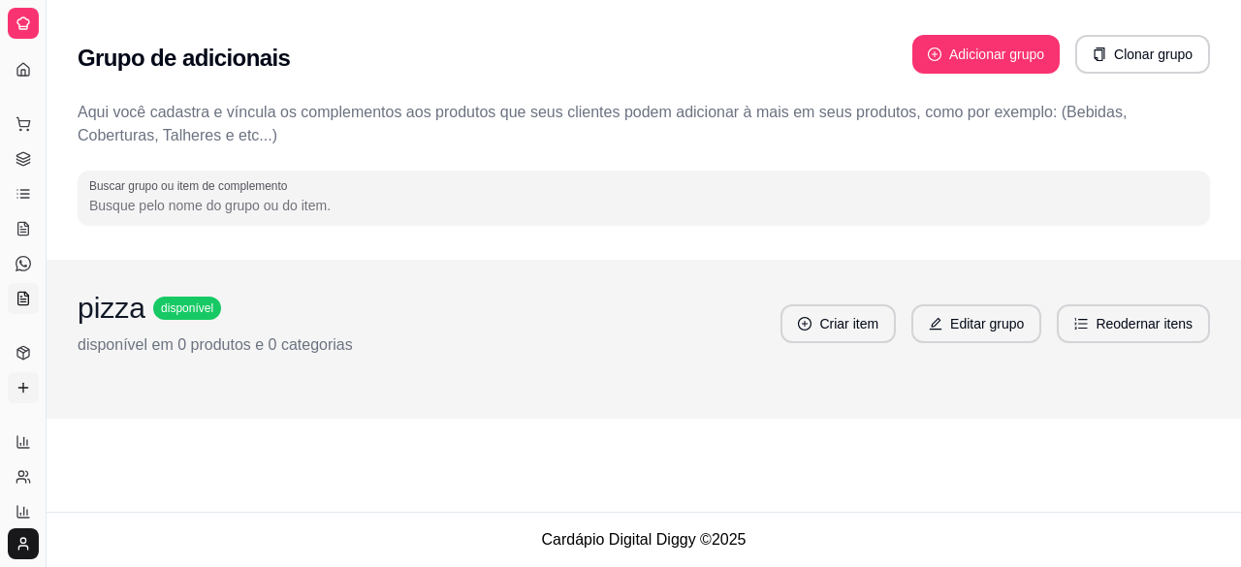
click at [18, 300] on icon at bounding box center [23, 298] width 11 height 13
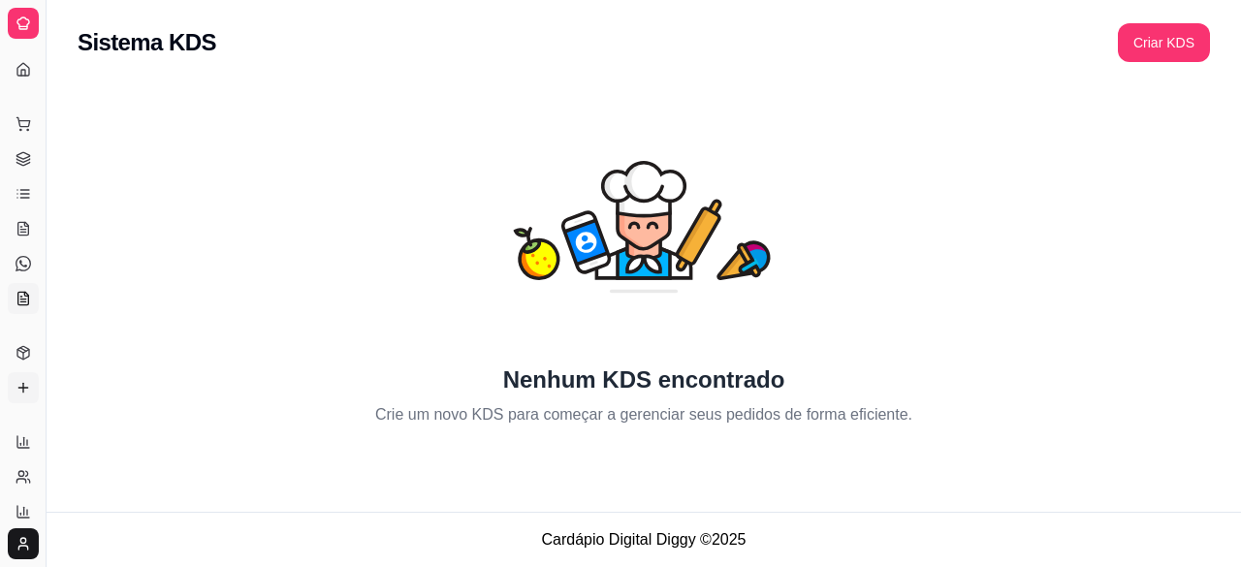
click at [27, 377] on link "Complementos" at bounding box center [23, 387] width 31 height 31
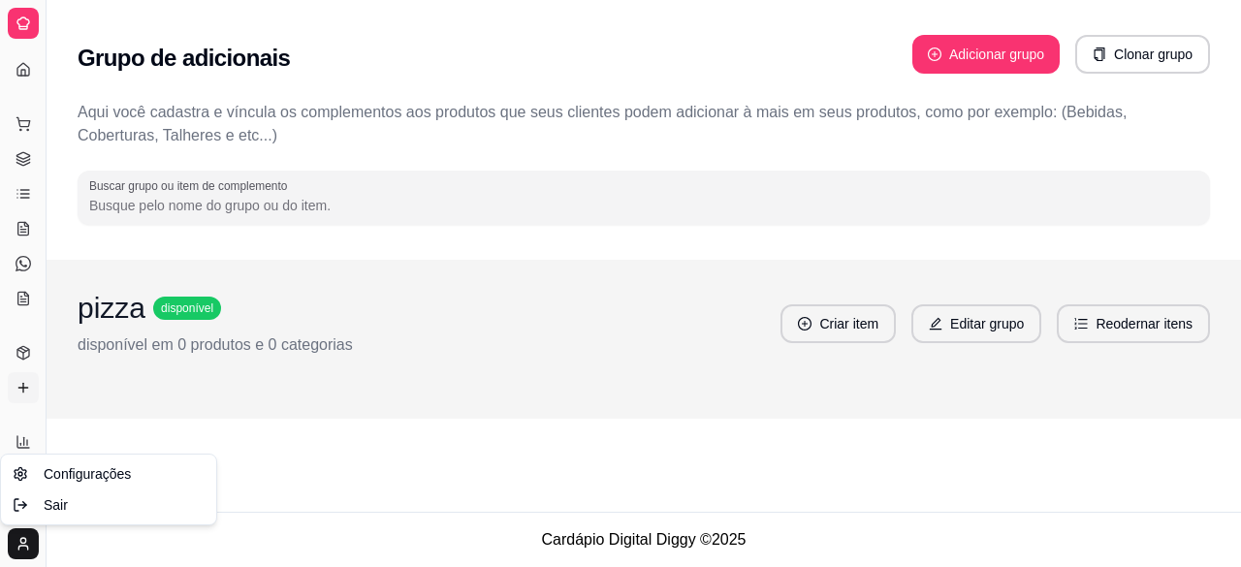
click at [19, 534] on html "Diggy Sistema de Gestão P Pizzaria bavi ... Loja aberta Período gratuito até 23…" at bounding box center [620, 283] width 1241 height 567
click at [45, 472] on span "Configurações" at bounding box center [87, 474] width 87 height 19
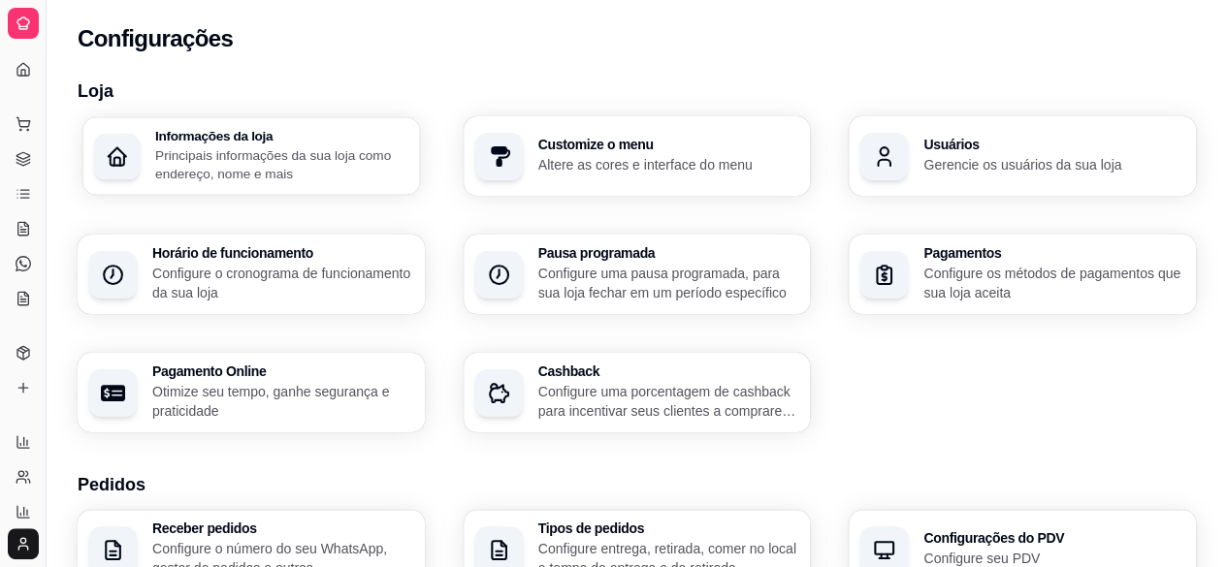
click at [299, 164] on p "Principais informações da sua loja como endereço, nome e mais" at bounding box center [281, 164] width 253 height 38
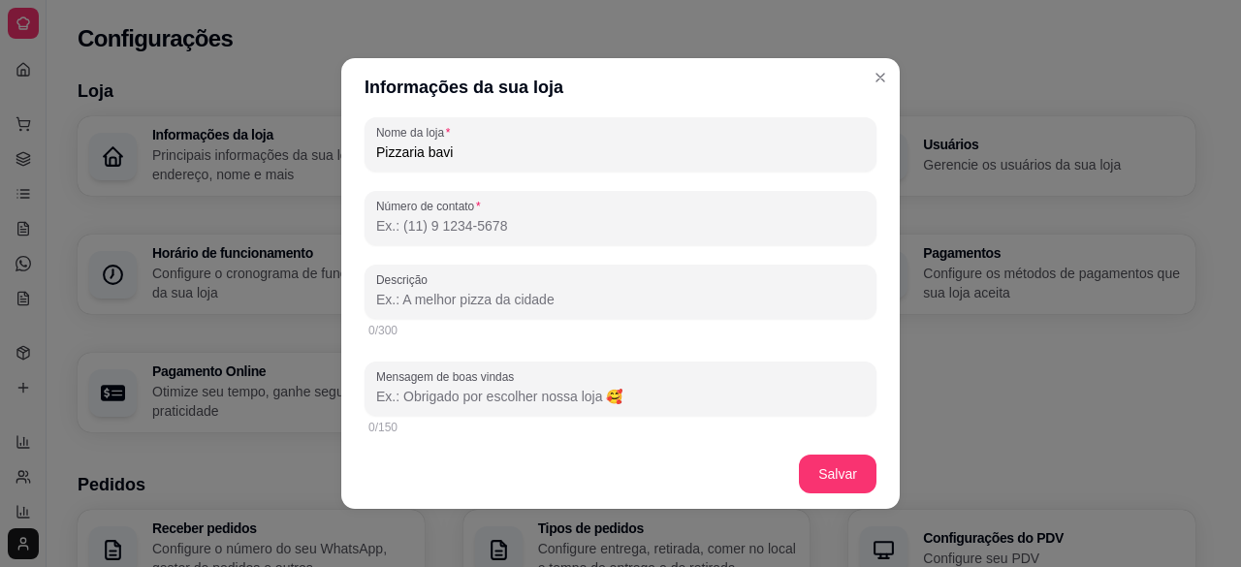
scroll to position [349, 0]
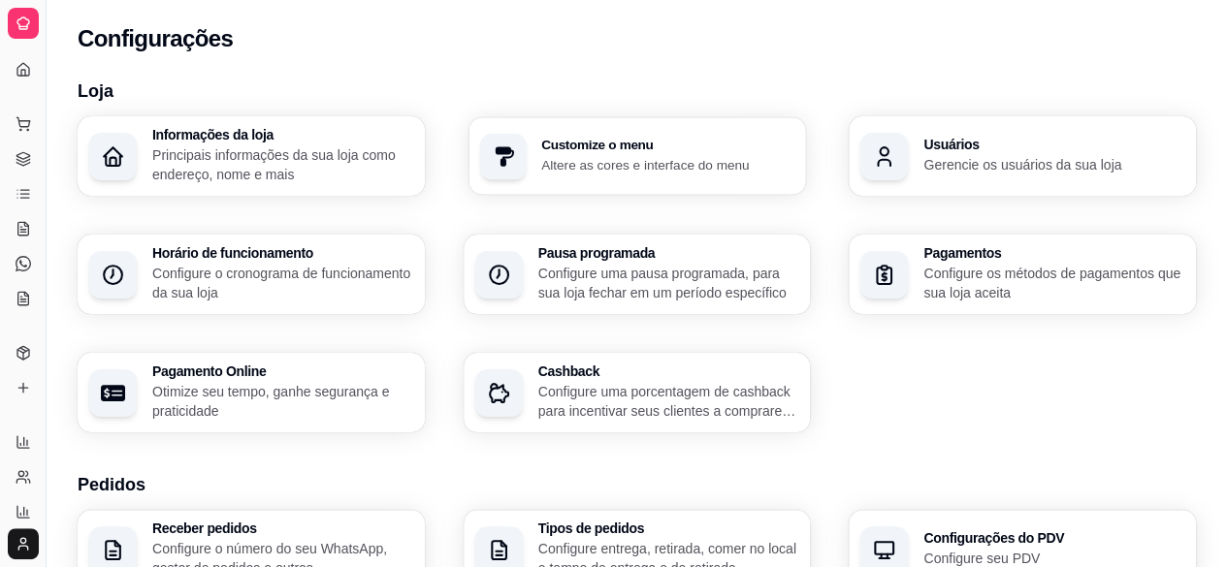
click at [532, 156] on div "Customize o menu Altere as cores e interface do menu" at bounding box center [636, 156] width 337 height 78
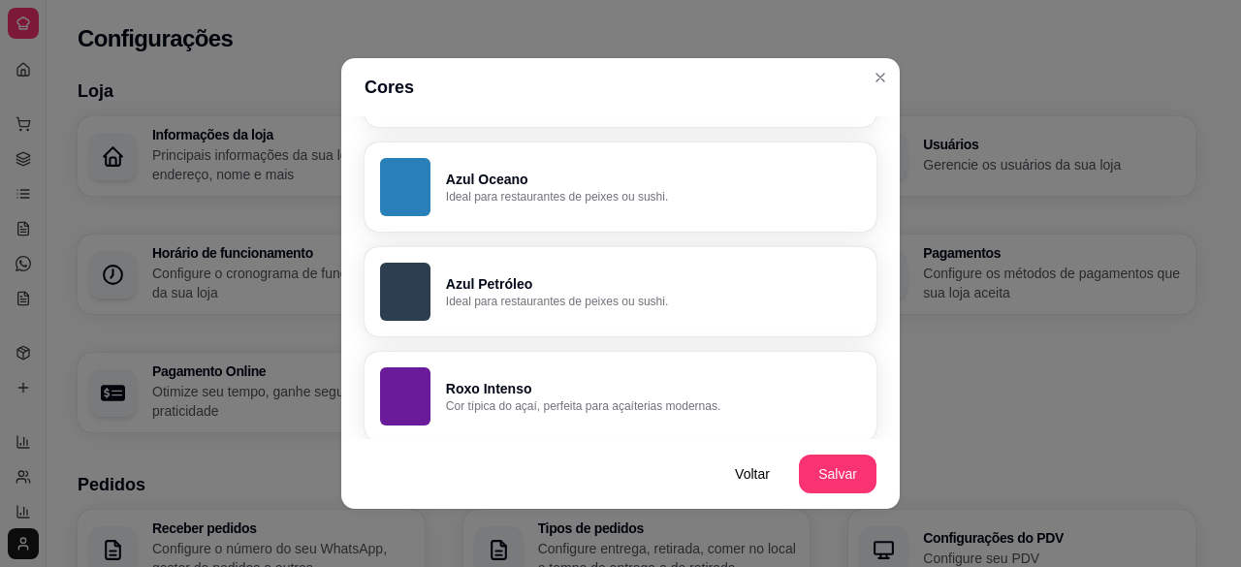
scroll to position [877, 0]
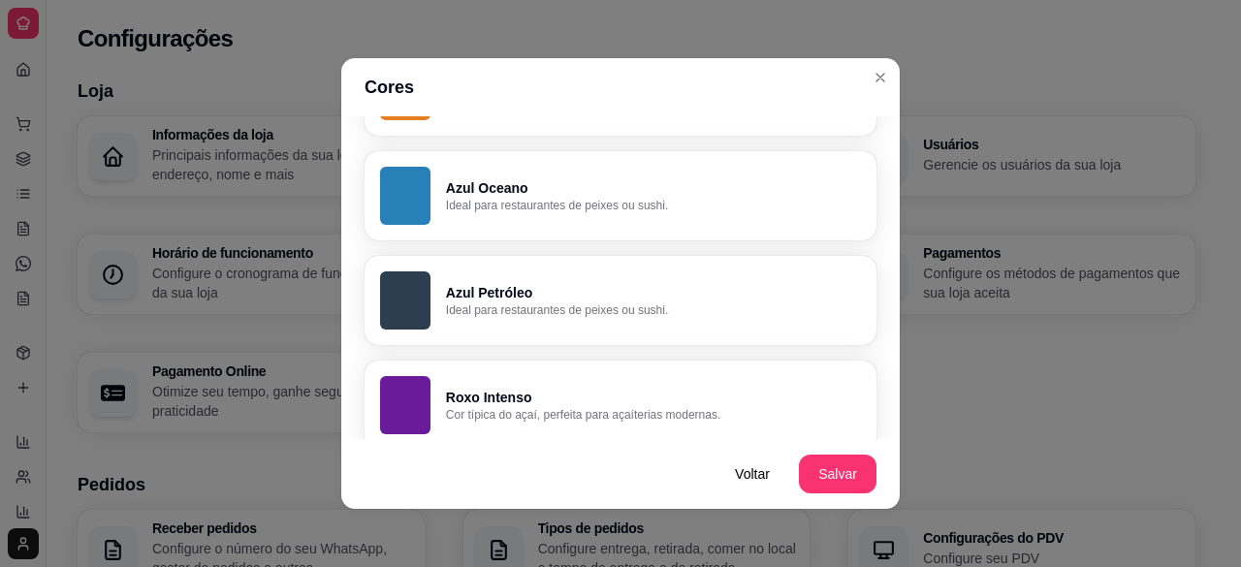
click at [747, 215] on button "Azul Oceano Ideal para restaurantes de peixes ou sushi." at bounding box center [621, 195] width 512 height 89
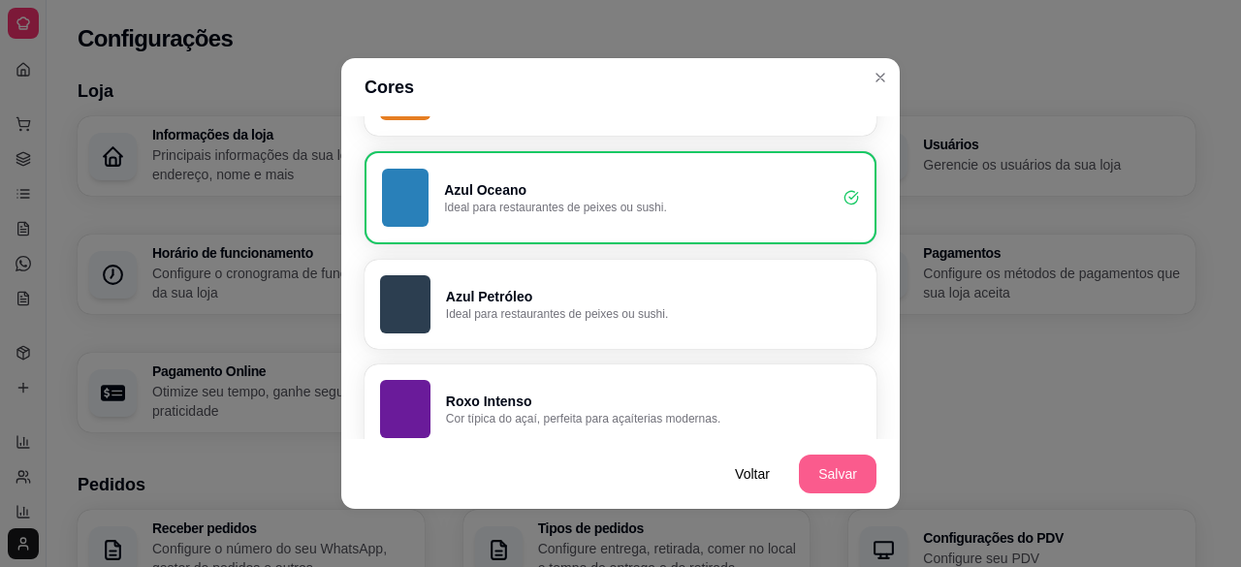
click at [844, 480] on button "Salvar" at bounding box center [838, 474] width 78 height 39
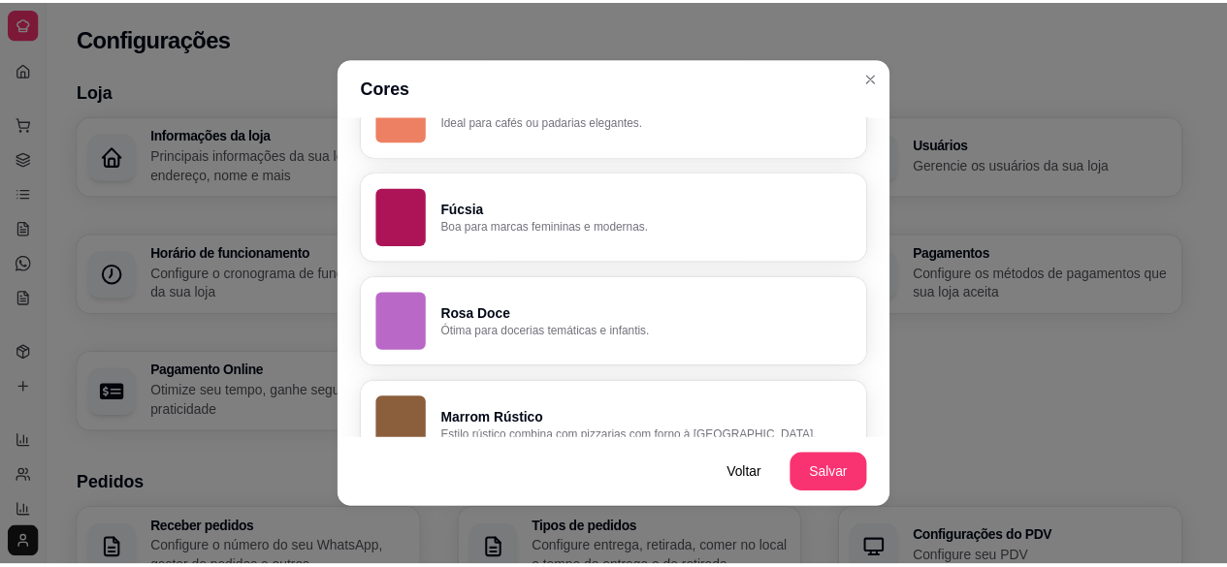
scroll to position [1527, 0]
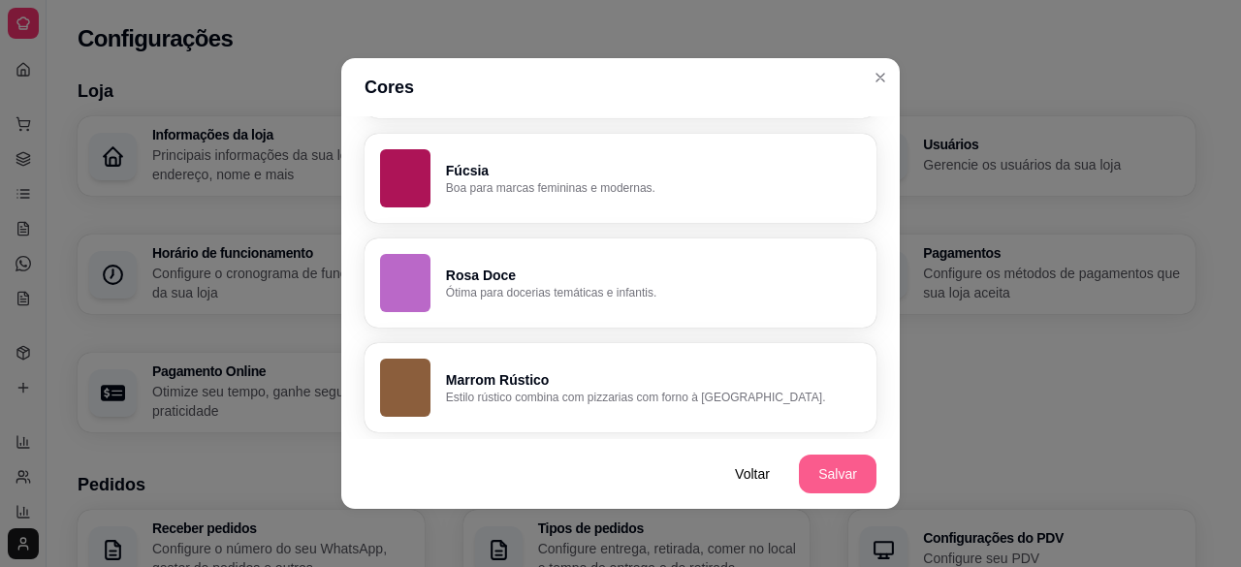
click at [844, 482] on button "Salvar" at bounding box center [838, 474] width 78 height 39
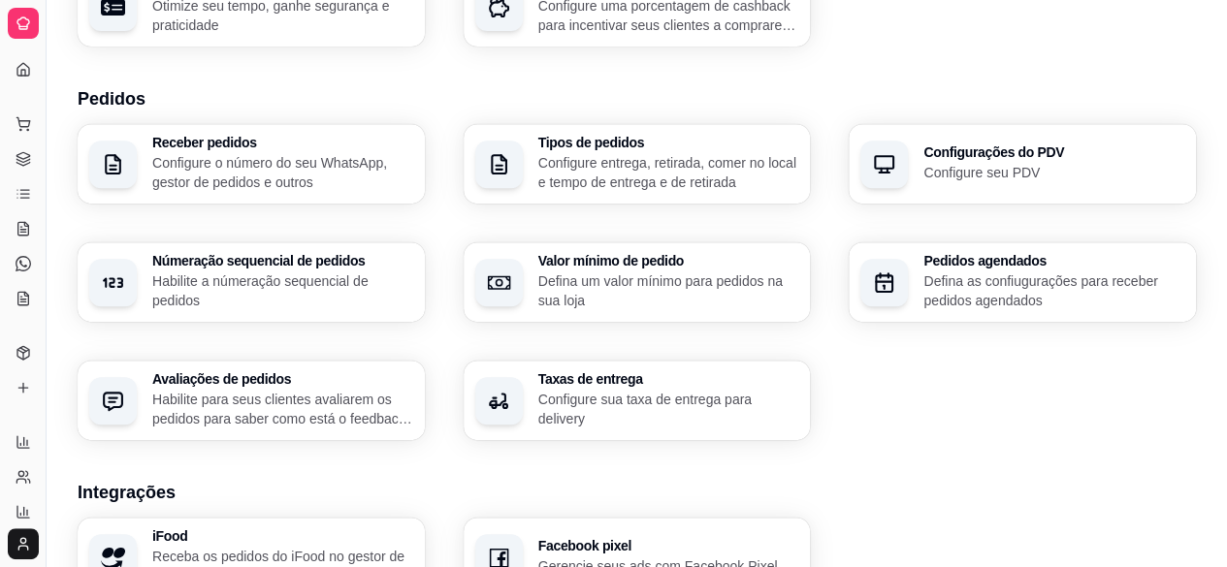
scroll to position [388, 0]
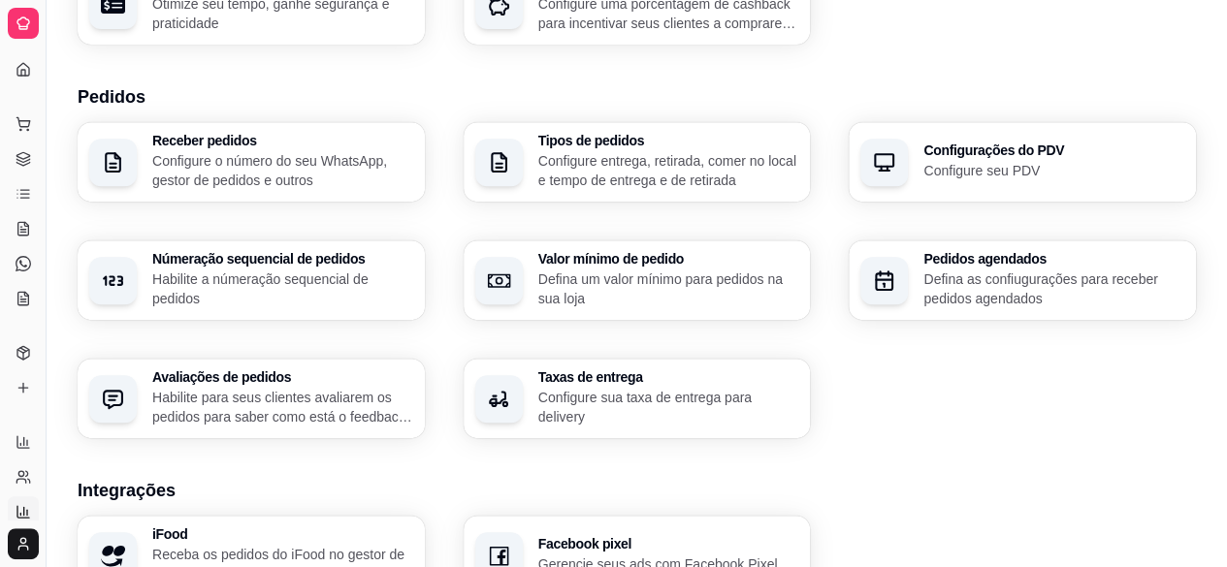
click at [20, 516] on icon at bounding box center [24, 512] width 16 height 16
select select "TOTAL_OF_ORDERS"
select select "7"
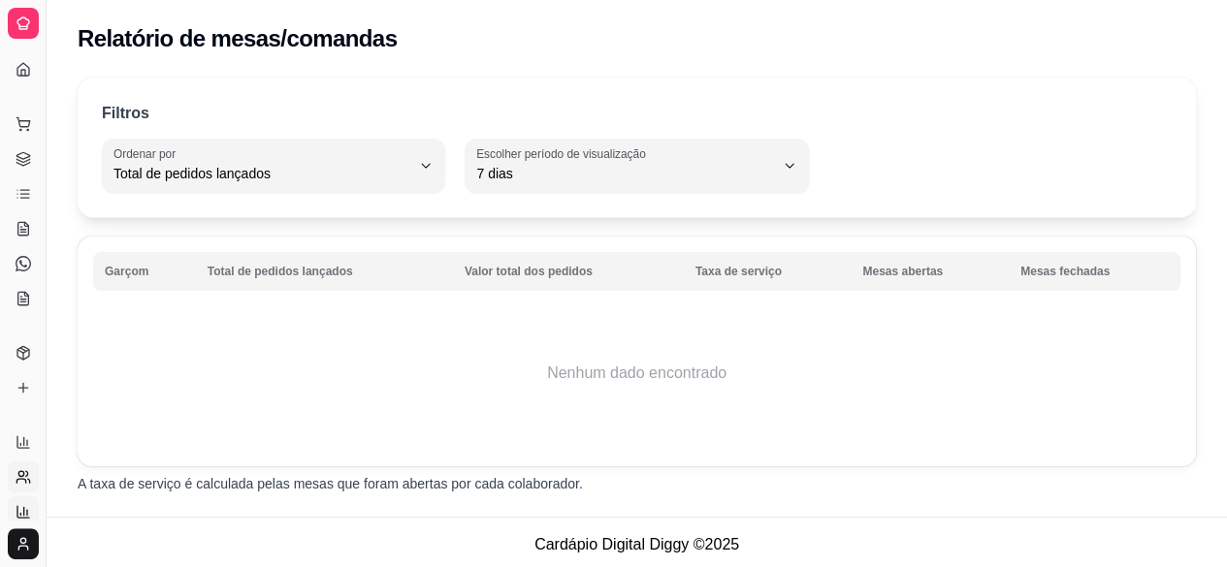
click at [25, 478] on icon at bounding box center [24, 477] width 16 height 16
select select "30"
select select "HIGHEST_TOTAL_SPENT_WITH_ORDERS"
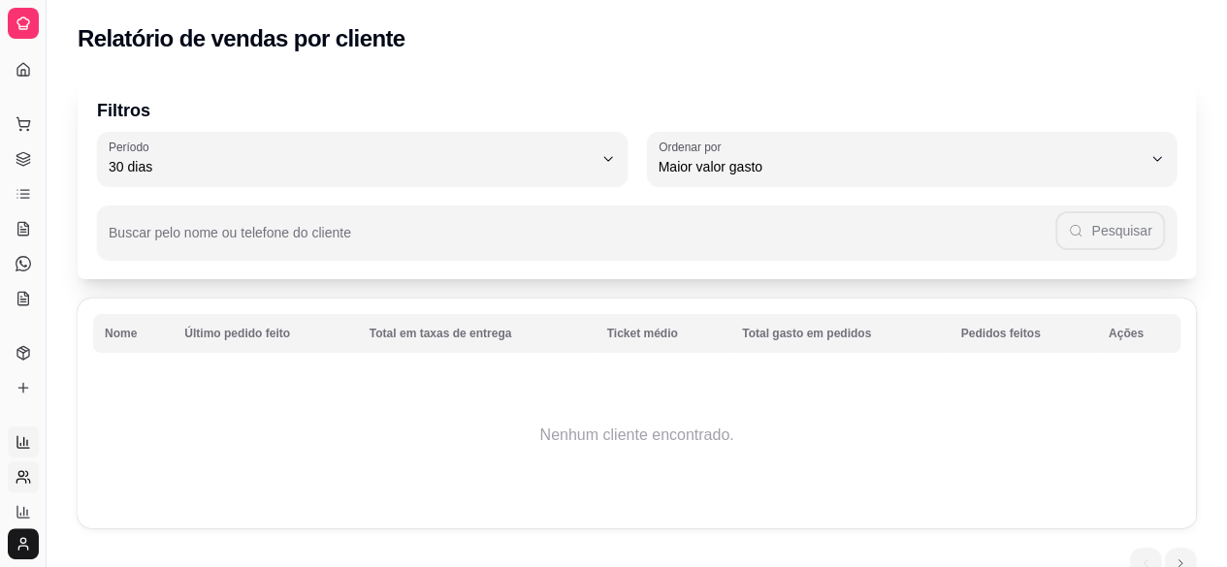
click at [20, 448] on icon at bounding box center [23, 442] width 12 height 12
select select "ALL"
select select "0"
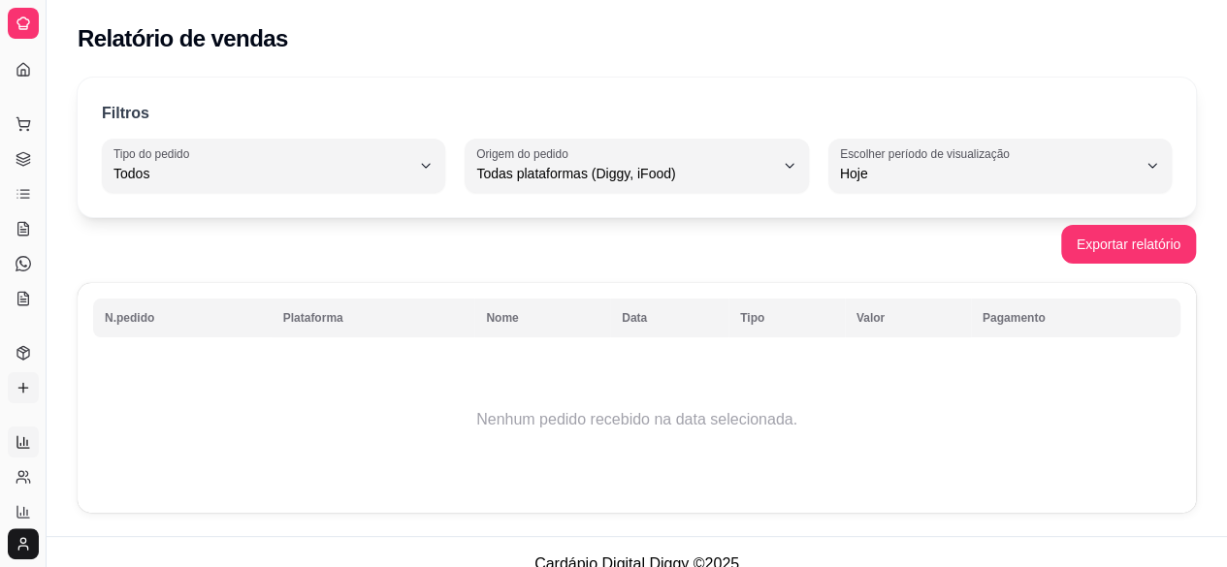
click at [24, 384] on icon at bounding box center [24, 388] width 16 height 16
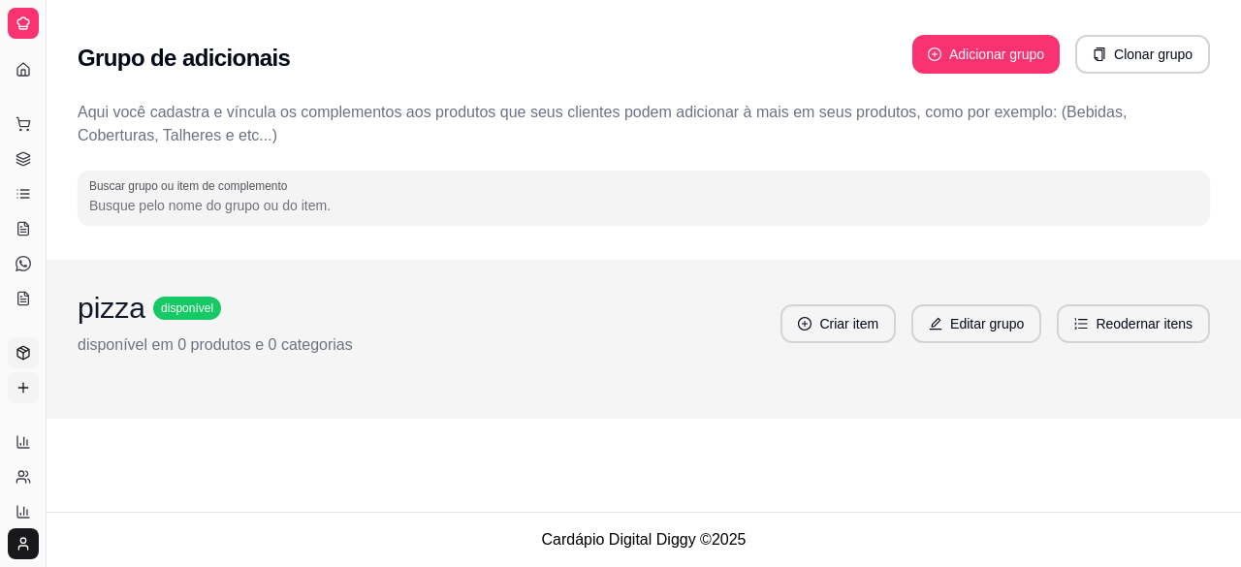
click at [24, 361] on link "Produtos" at bounding box center [23, 353] width 31 height 31
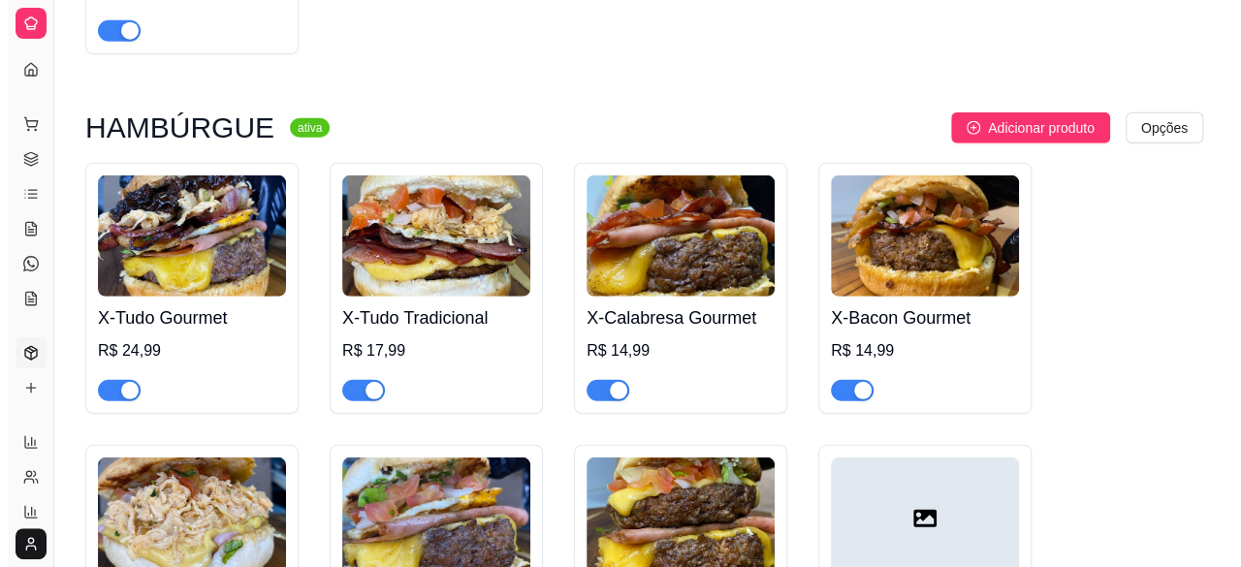
scroll to position [2661, 0]
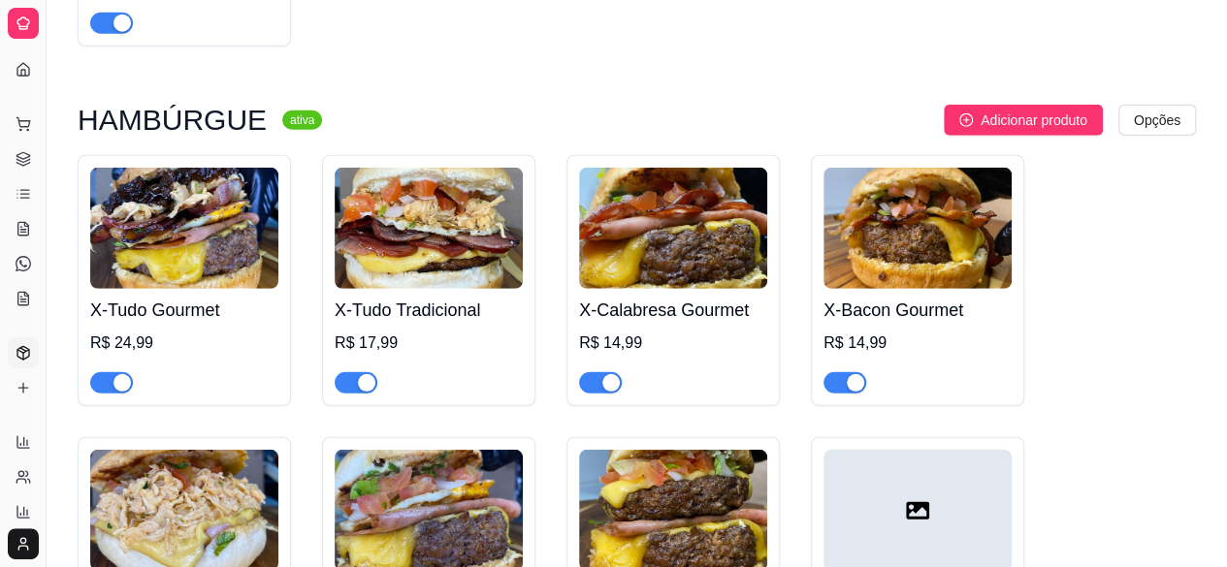
click at [210, 187] on img at bounding box center [184, 228] width 188 height 121
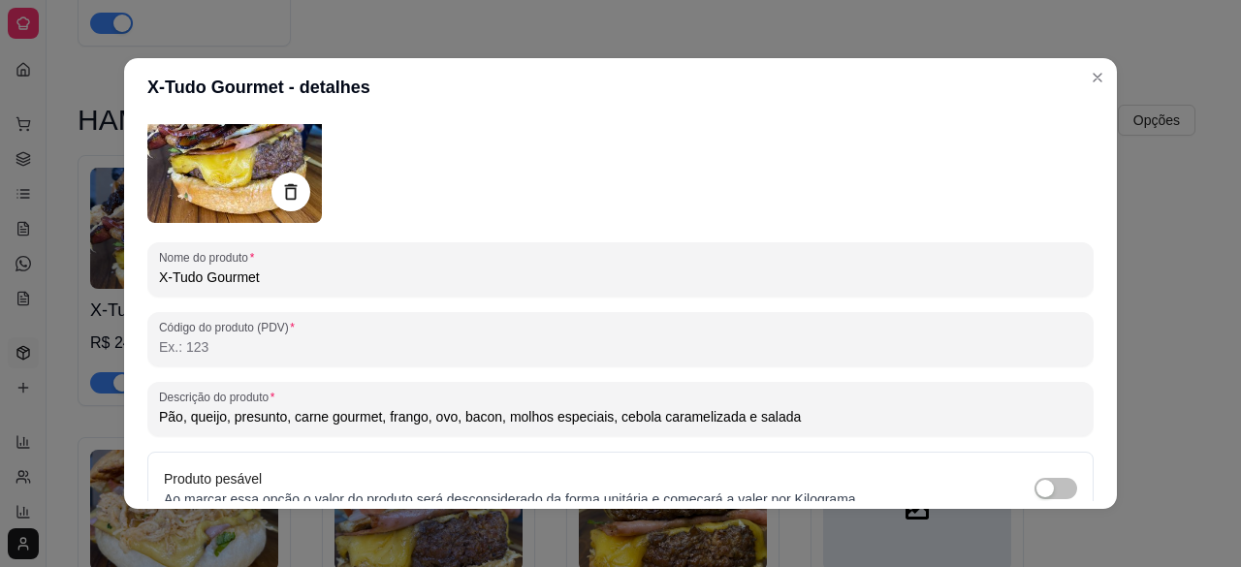
scroll to position [177, 0]
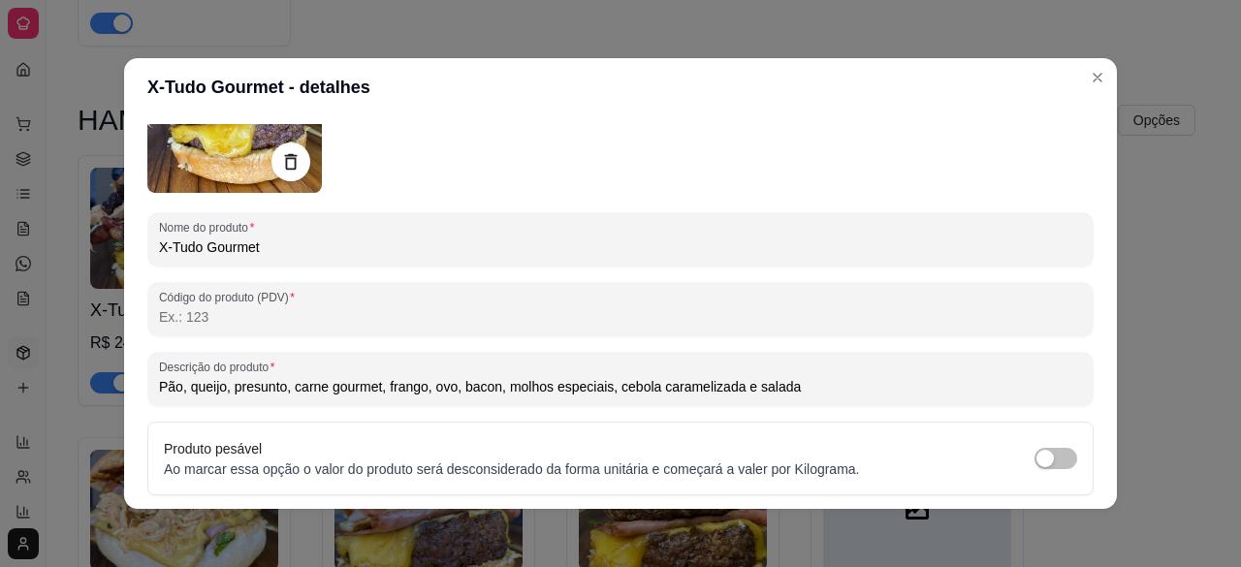
click at [725, 393] on input "Pão, queijo, presunto, carne gourmet, frango, ovo, bacon, molhos especiais, ceb…" at bounding box center [620, 386] width 923 height 19
click at [209, 154] on img at bounding box center [234, 105] width 175 height 175
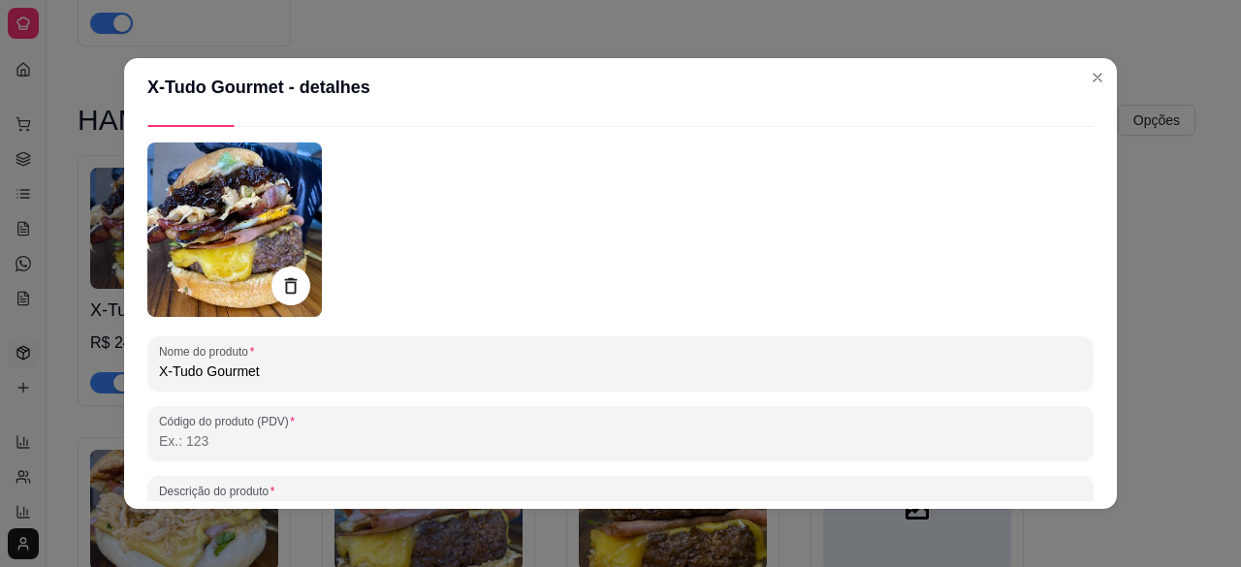
scroll to position [50, 0]
